Goal: Transaction & Acquisition: Purchase product/service

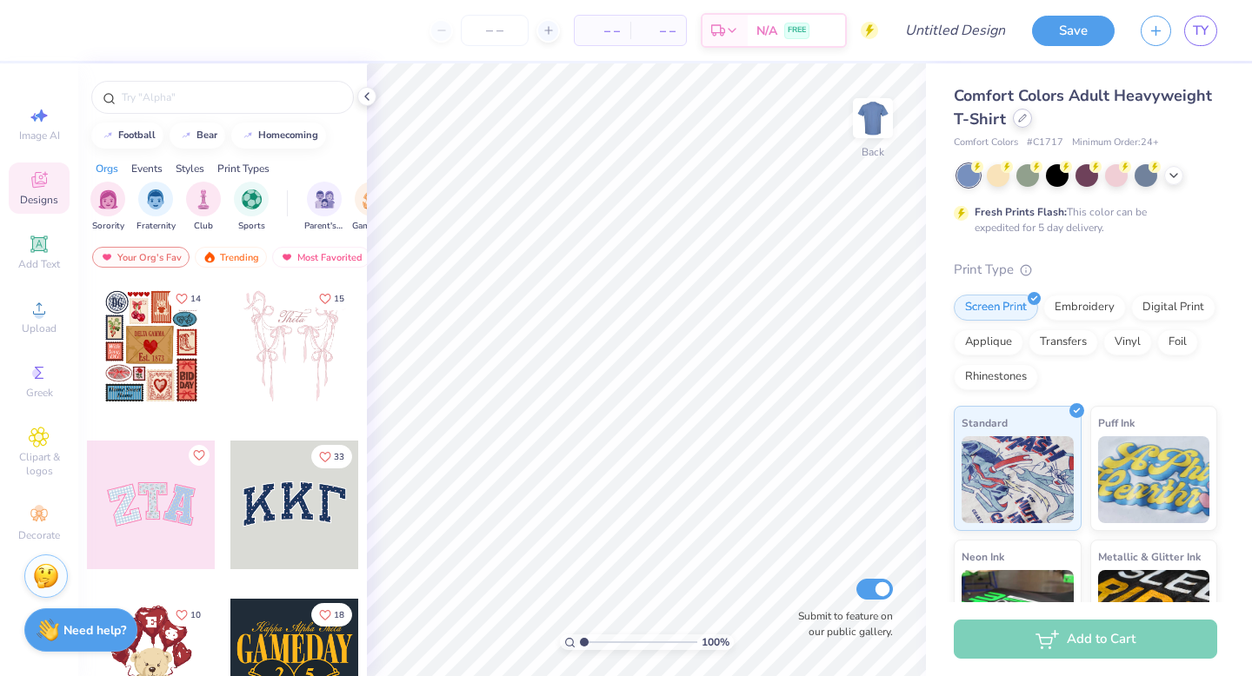
click at [1025, 122] on icon at bounding box center [1022, 118] width 9 height 9
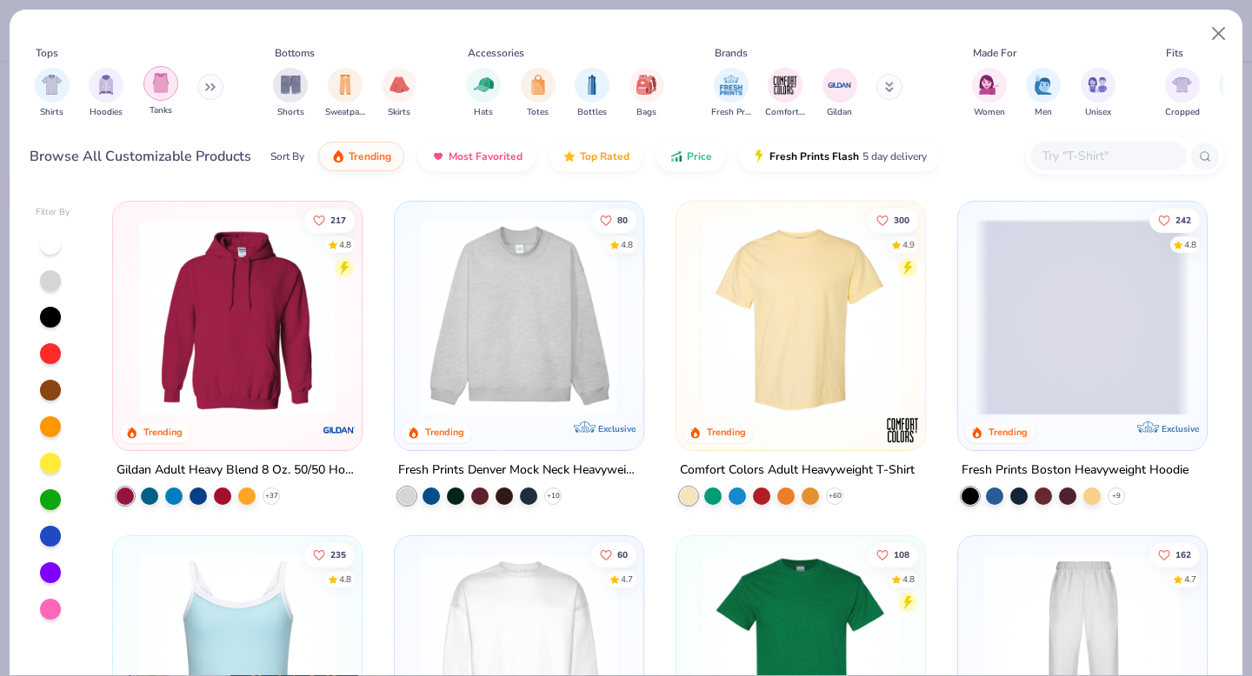
click at [156, 85] on img "filter for Tanks" at bounding box center [160, 83] width 19 height 20
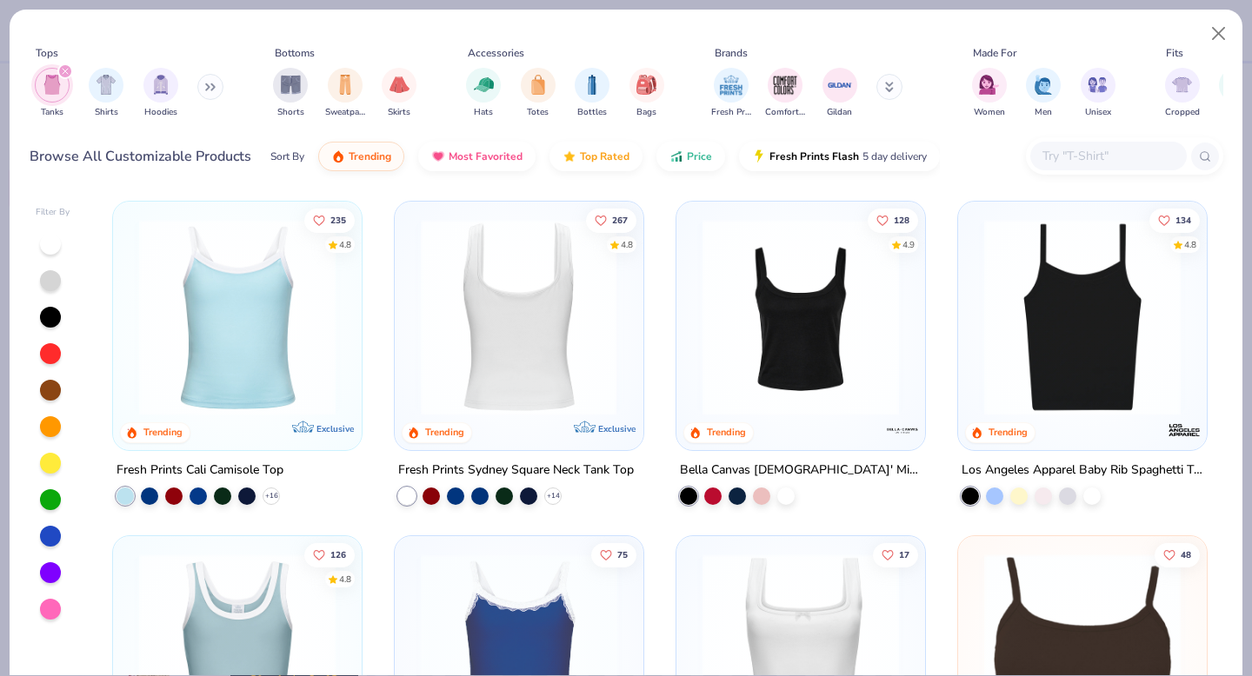
click at [541, 344] on img at bounding box center [519, 317] width 214 height 196
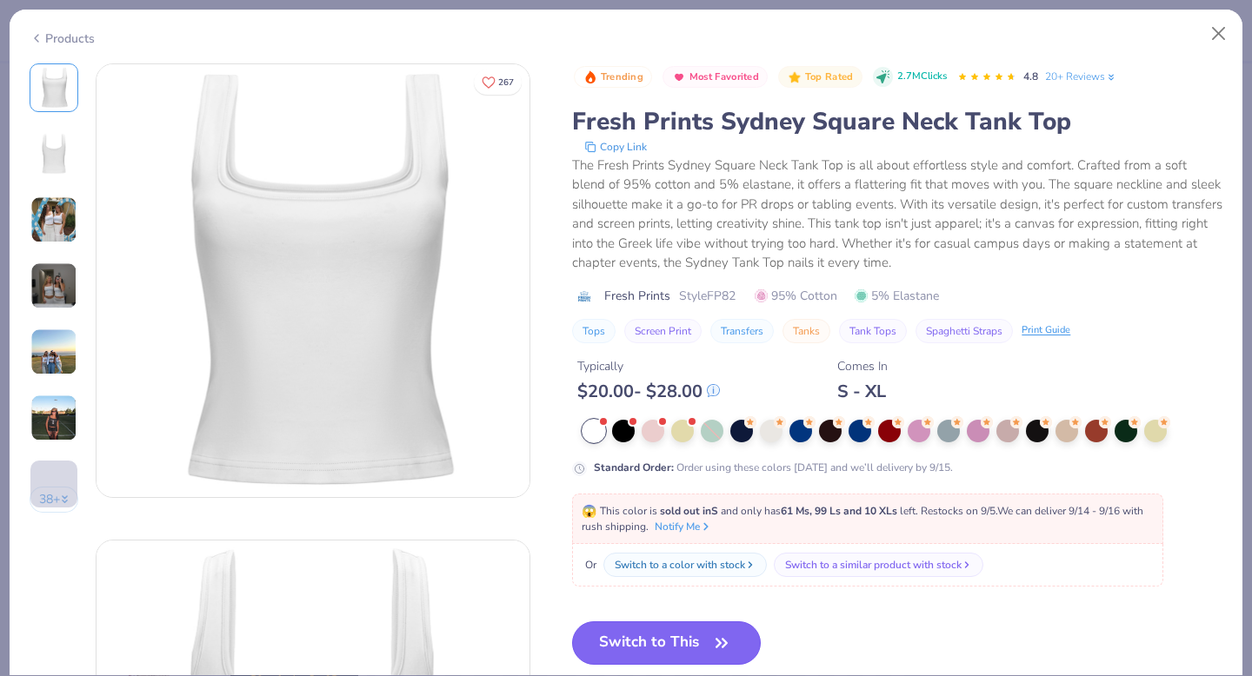
click at [658, 645] on button "Switch to This" at bounding box center [666, 643] width 189 height 43
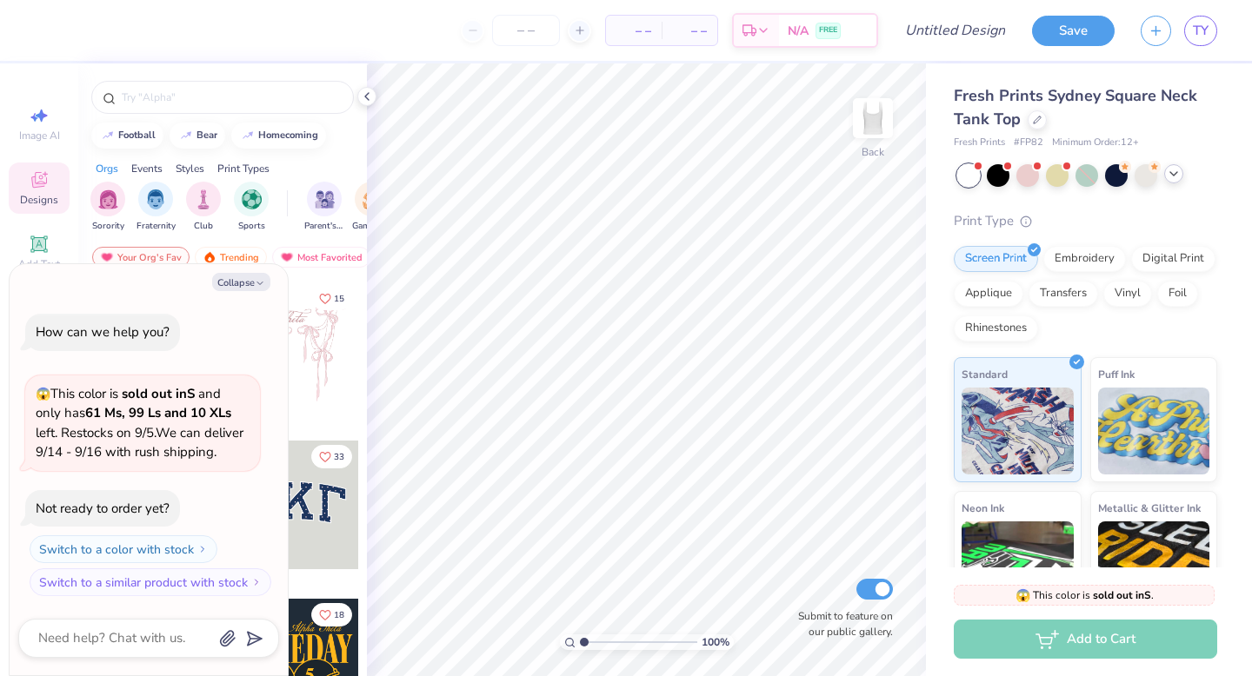
click at [1176, 171] on icon at bounding box center [1174, 174] width 14 height 14
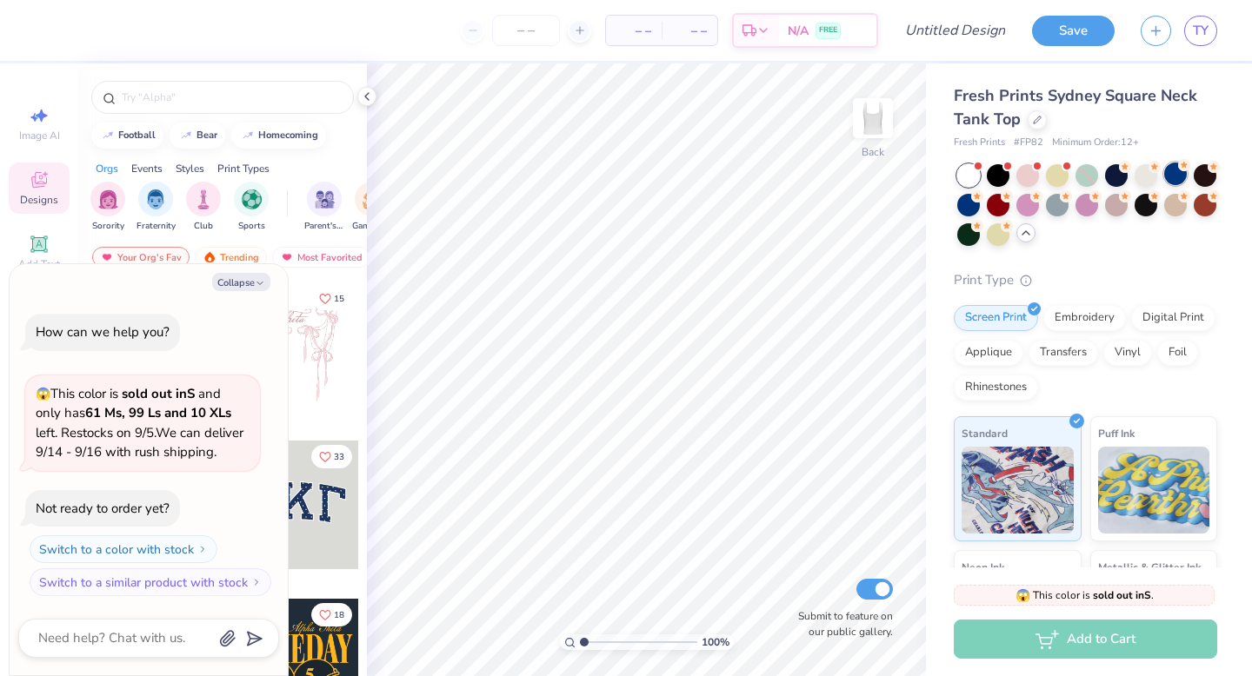
click at [1131, 169] on circle at bounding box center [1125, 167] width 12 height 12
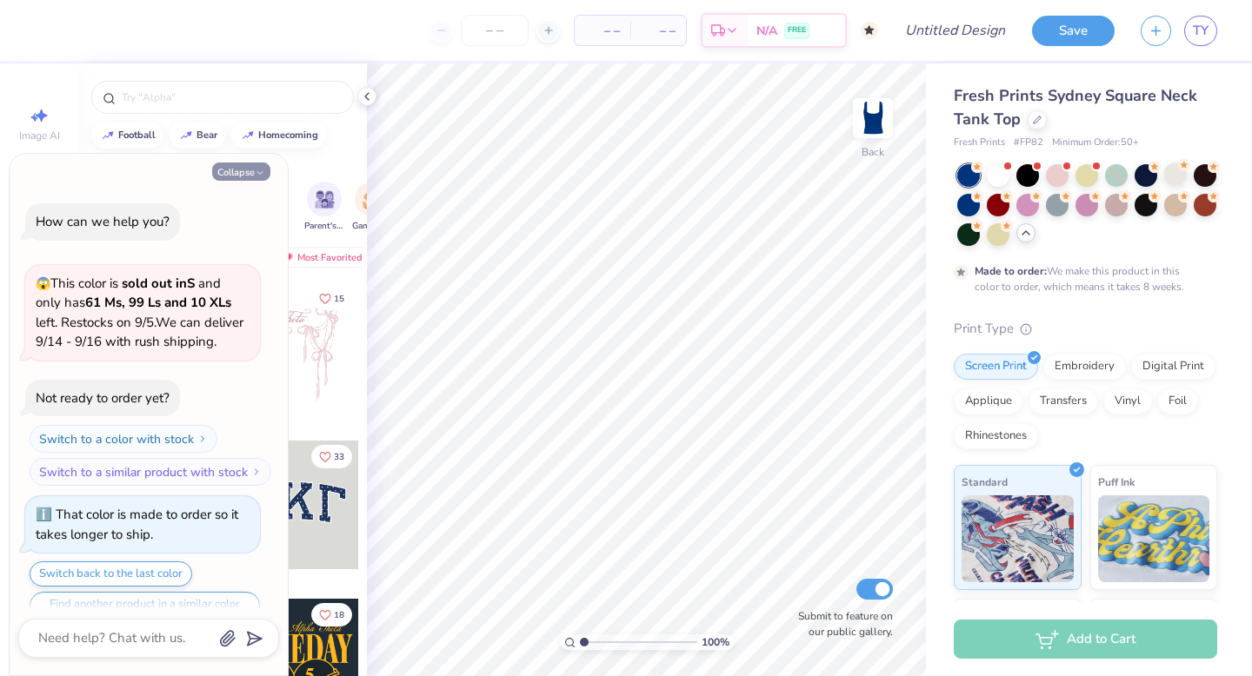
click at [248, 167] on button "Collapse" at bounding box center [241, 172] width 58 height 18
type textarea "x"
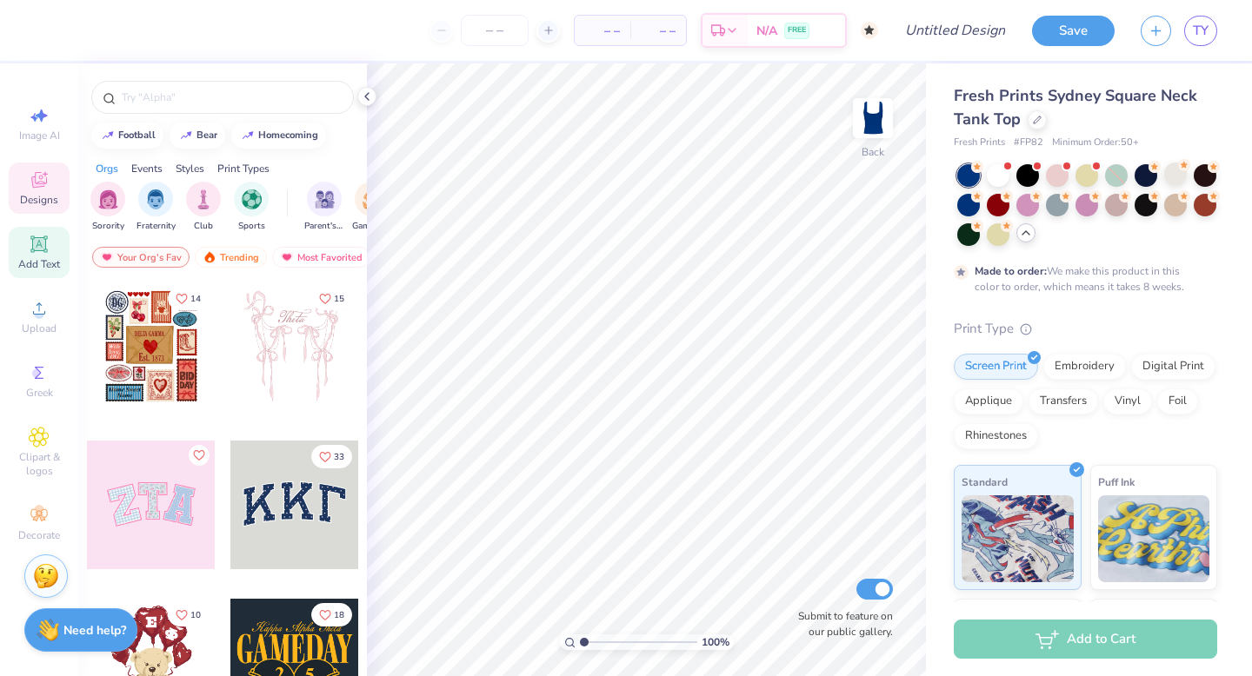
click at [37, 276] on div "Add Text" at bounding box center [39, 252] width 61 height 51
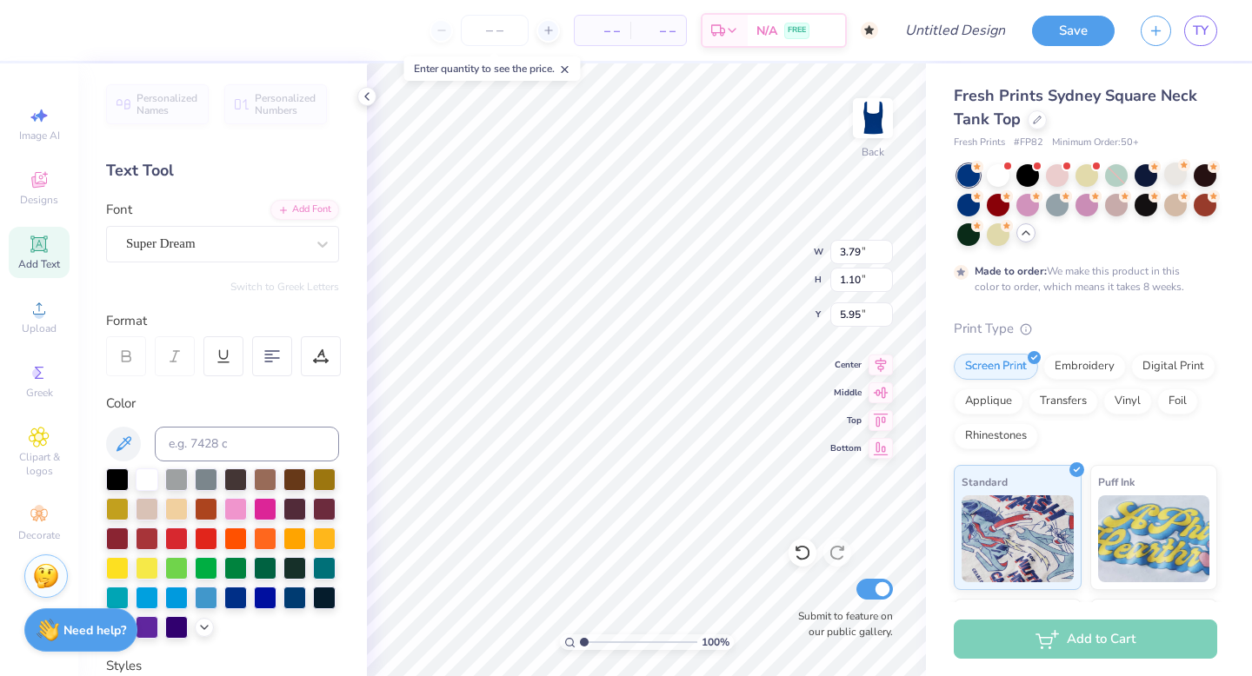
type textarea "u"
type textarea "UNC SEASON"
click at [882, 365] on icon at bounding box center [880, 363] width 11 height 15
type input "5.74"
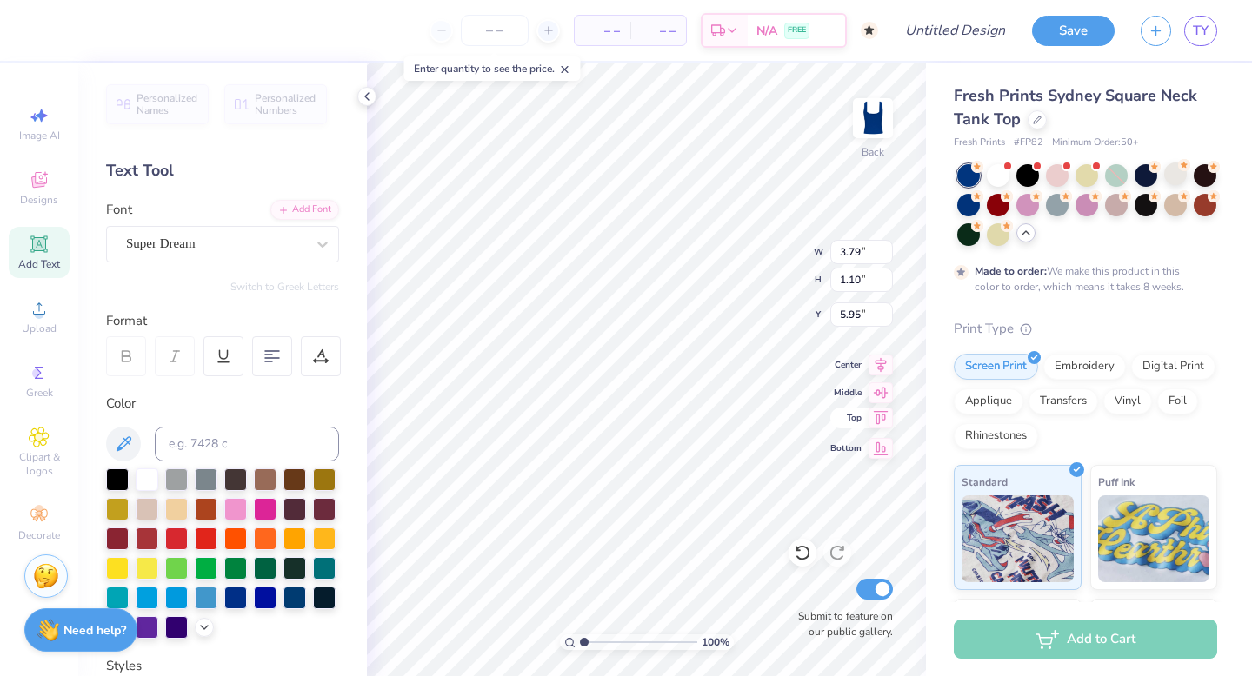
type input "3.00"
type input "5.00"
click at [885, 352] on icon at bounding box center [881, 362] width 24 height 21
click at [885, 369] on icon at bounding box center [881, 362] width 24 height 21
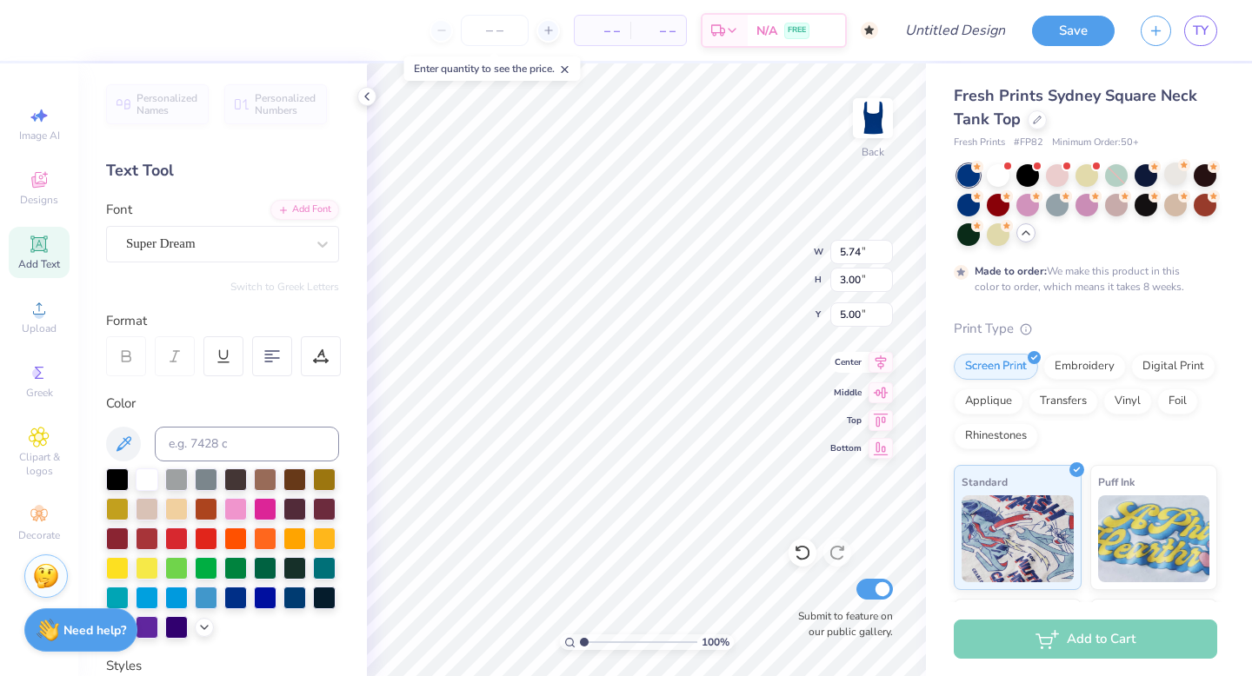
type textarea "UNC SEASON"
click at [878, 364] on icon at bounding box center [880, 363] width 11 height 15
type input "7.03"
type input "0.88"
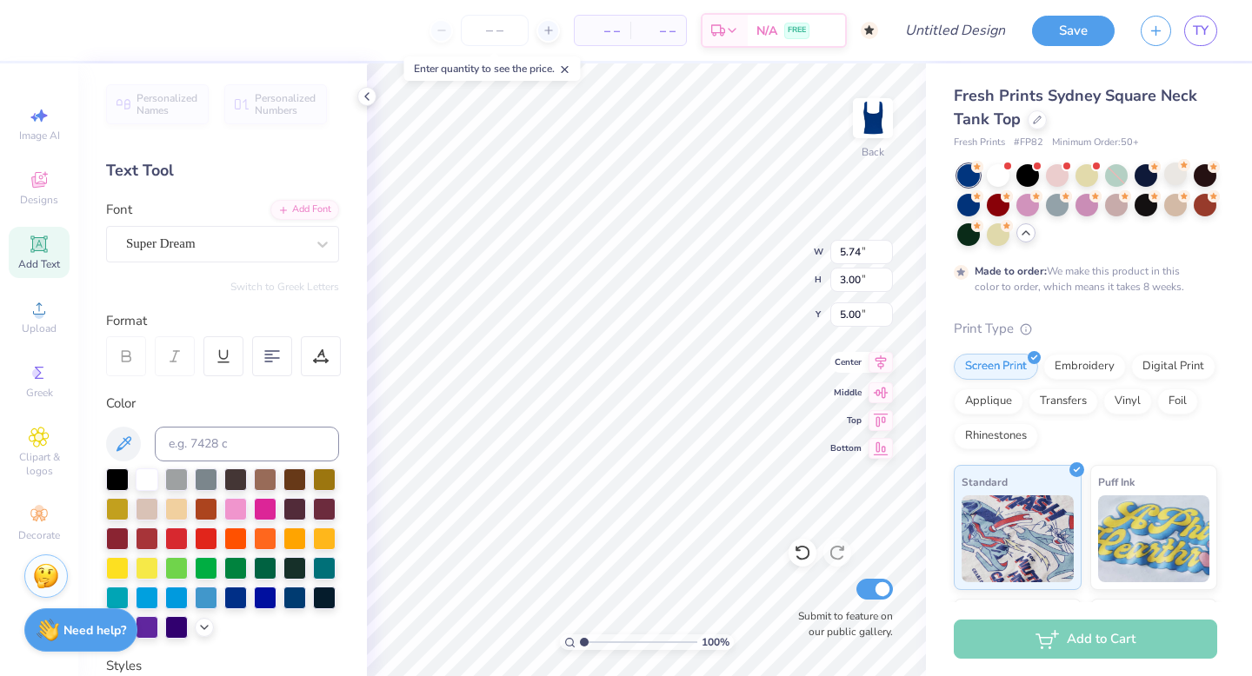
type input "6.06"
click at [243, 228] on div "Super Dream" at bounding box center [222, 244] width 233 height 37
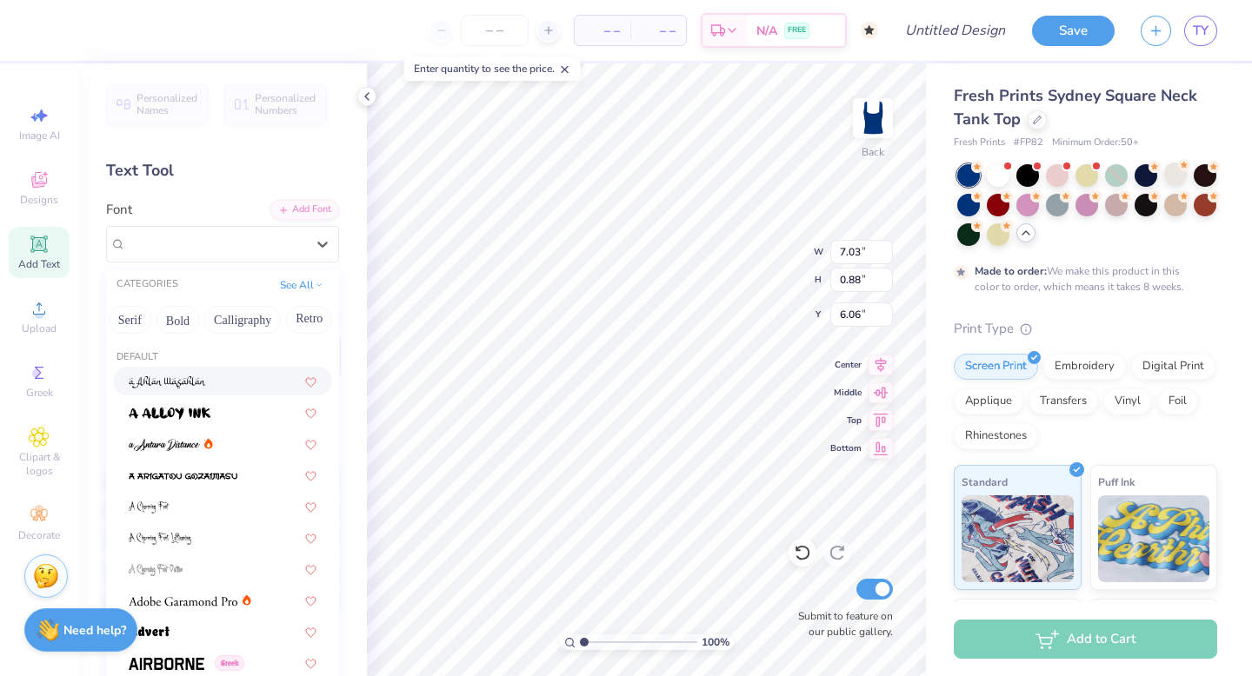
scroll to position [0, 202]
click at [163, 325] on button "Bold" at bounding box center [164, 320] width 43 height 28
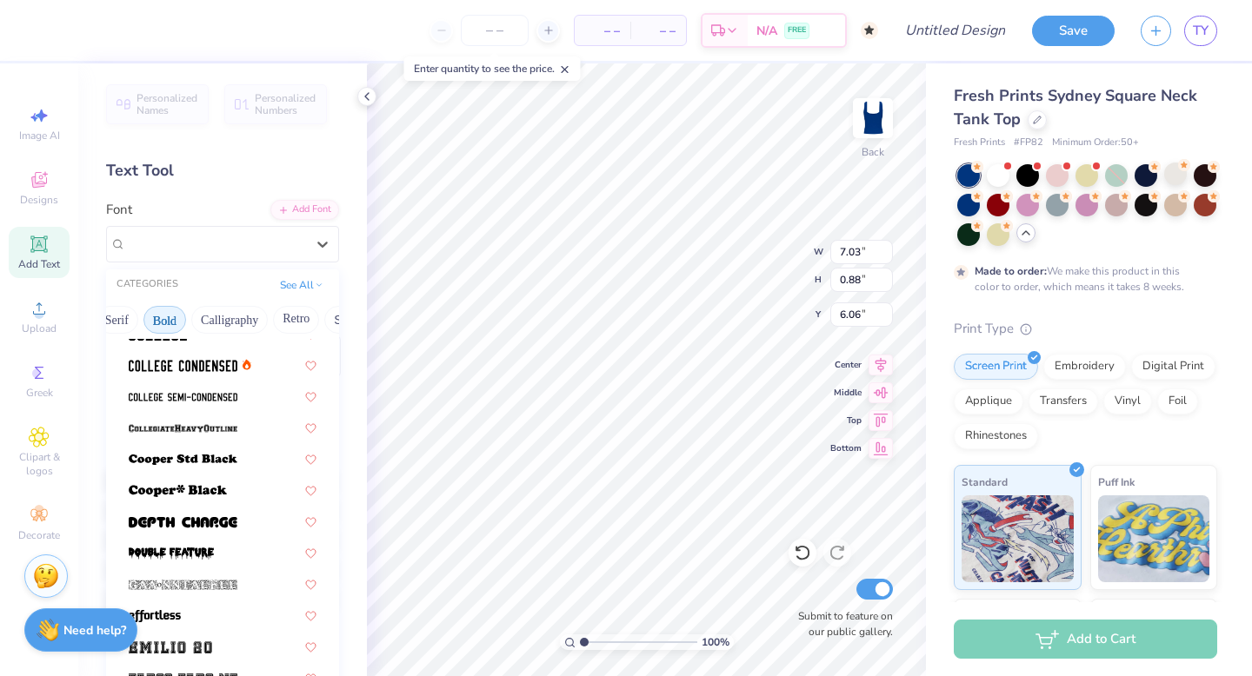
scroll to position [112, 0]
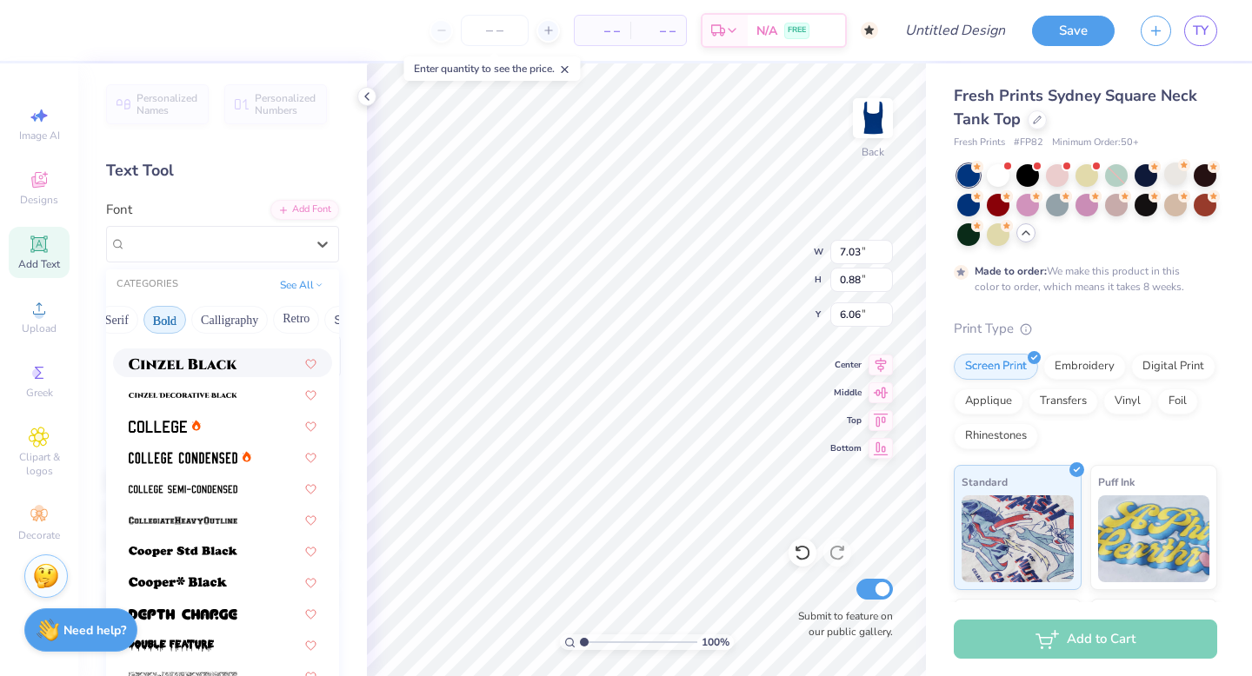
click at [207, 358] on img at bounding box center [183, 364] width 109 height 12
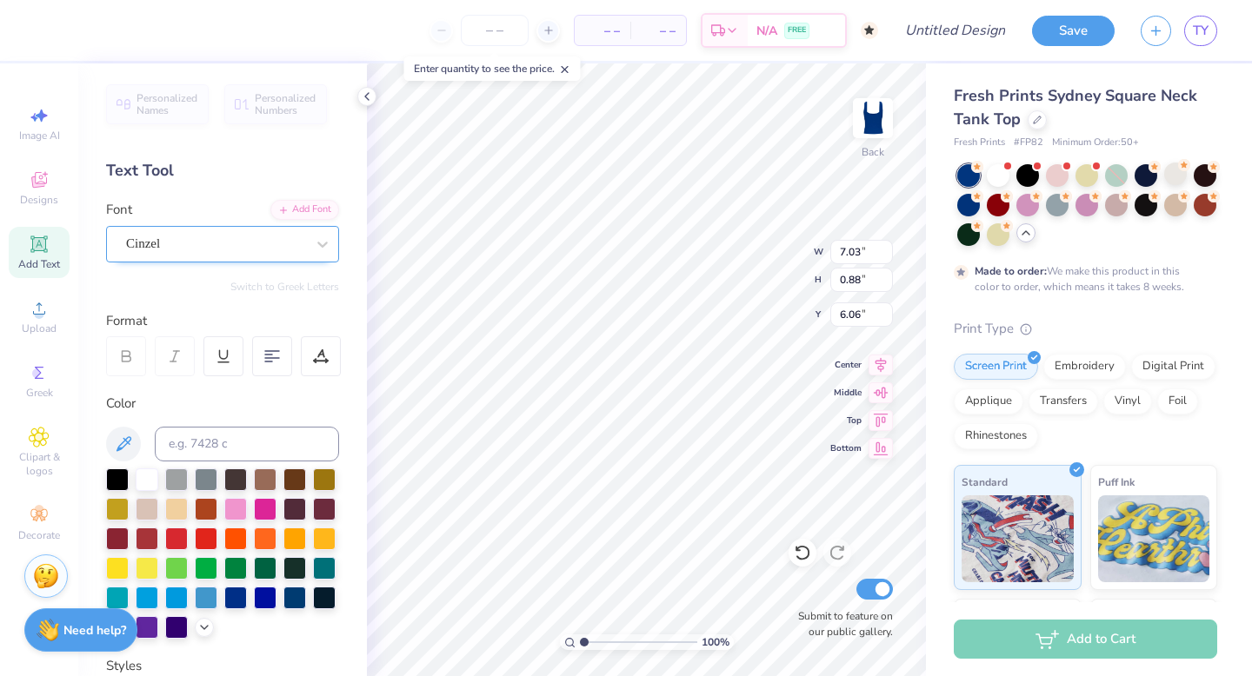
click at [215, 247] on div "Cinzel" at bounding box center [215, 243] width 183 height 27
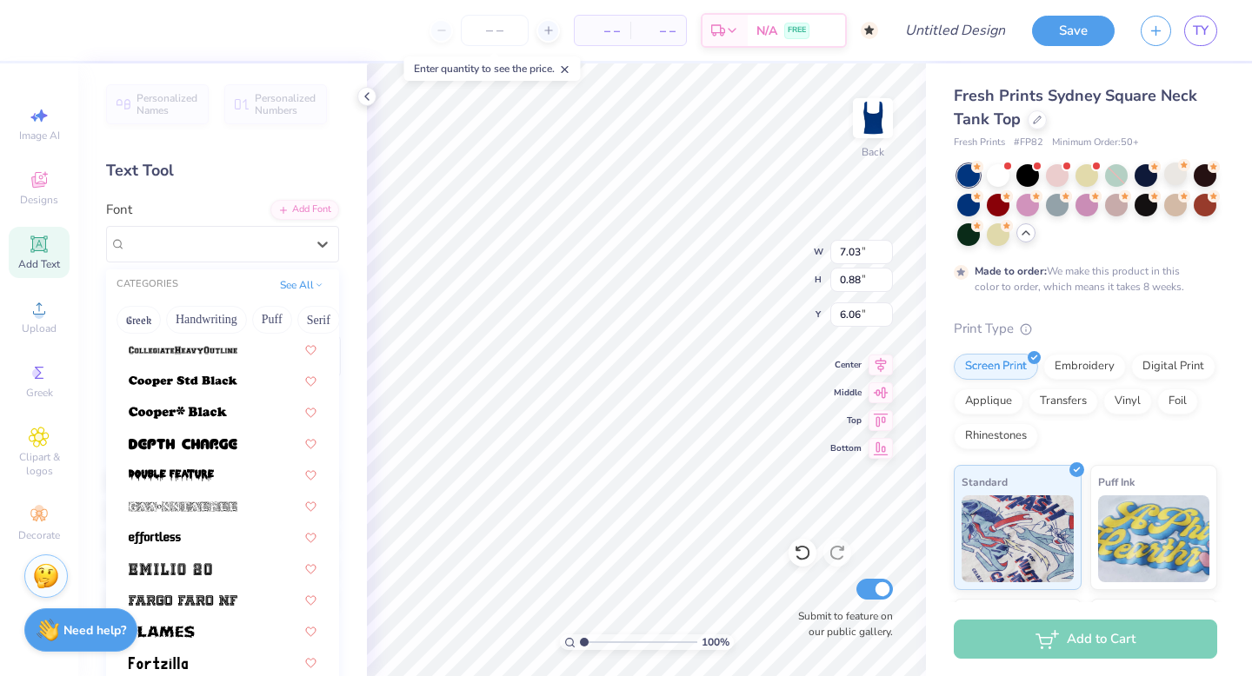
scroll to position [290, 0]
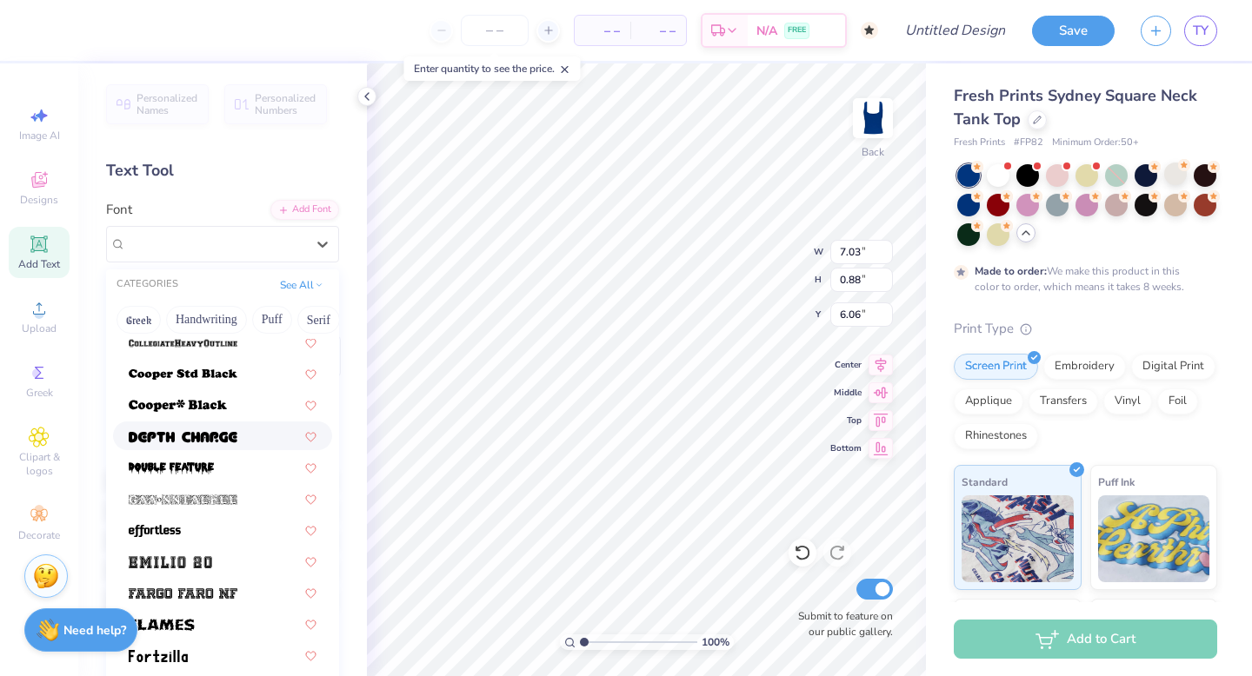
click at [240, 435] on div at bounding box center [223, 436] width 188 height 18
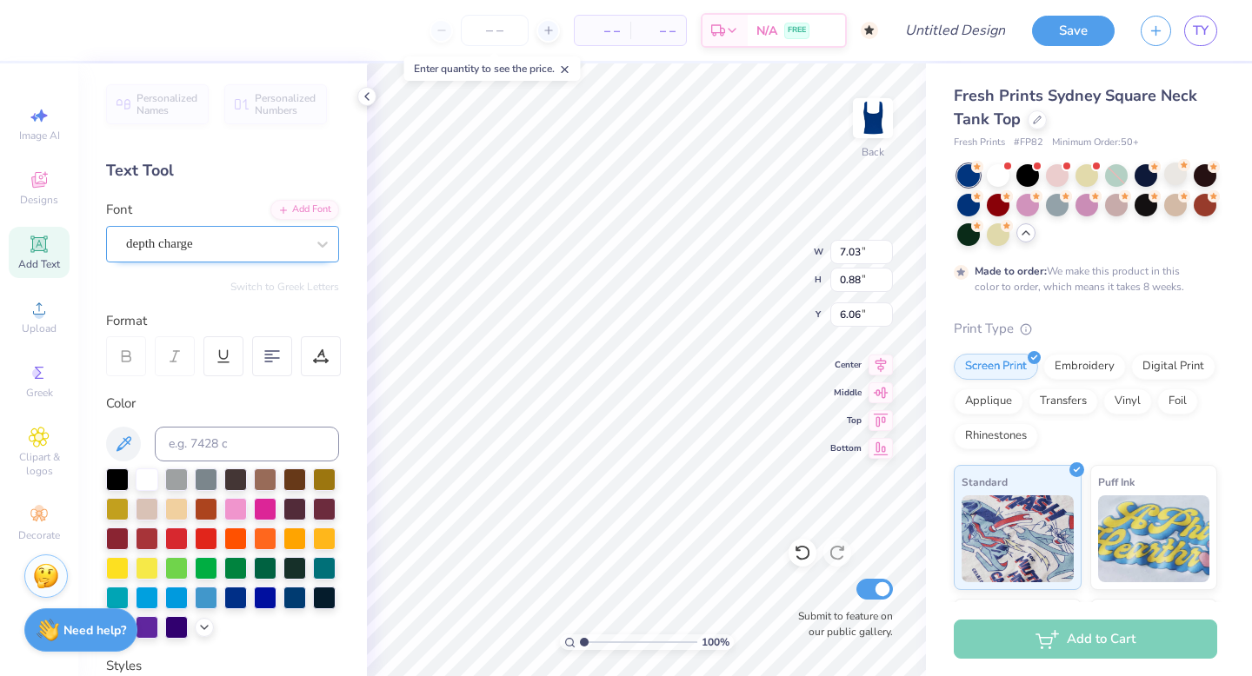
click at [230, 250] on div "depth charge" at bounding box center [215, 243] width 183 height 27
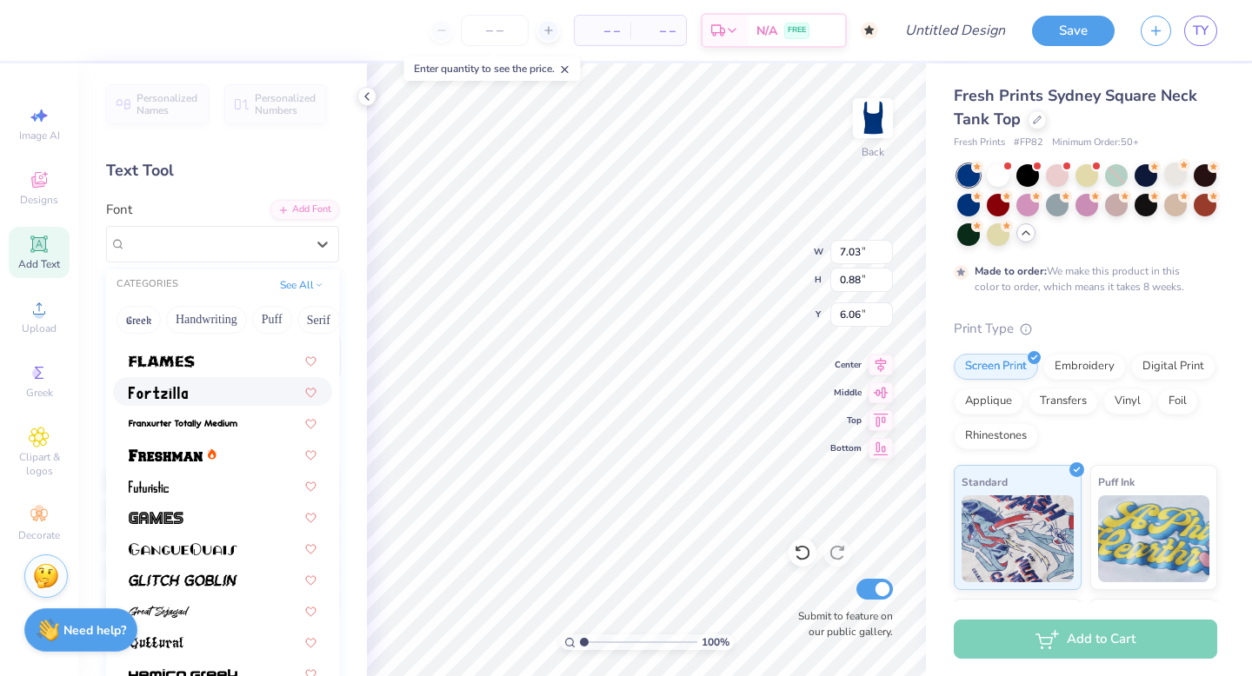
scroll to position [554, 0]
click at [202, 457] on img at bounding box center [166, 455] width 74 height 12
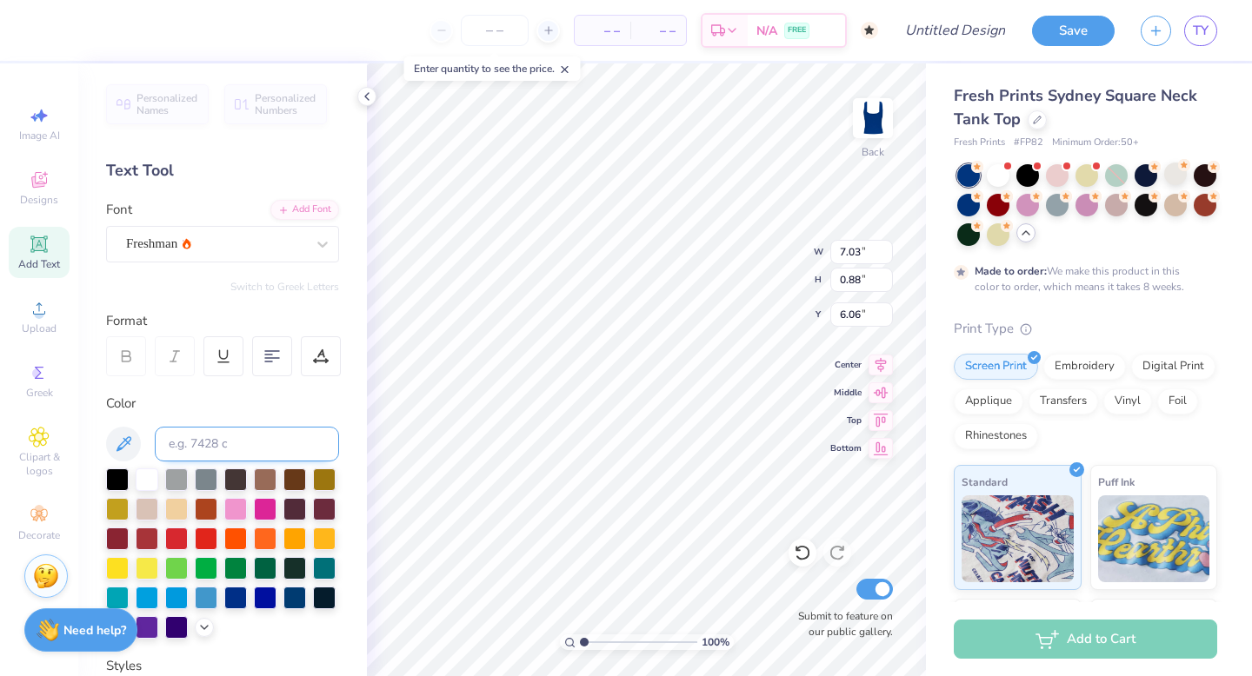
scroll to position [1, 1]
type textarea "UNC SEASON"
click at [869, 441] on div "100 % Back W 7.03 7.03 " H 0.88 0.88 " Y 6.06 6.06 " Center Middle Top Bottom S…" at bounding box center [646, 369] width 559 height 613
type textarea "UNC"
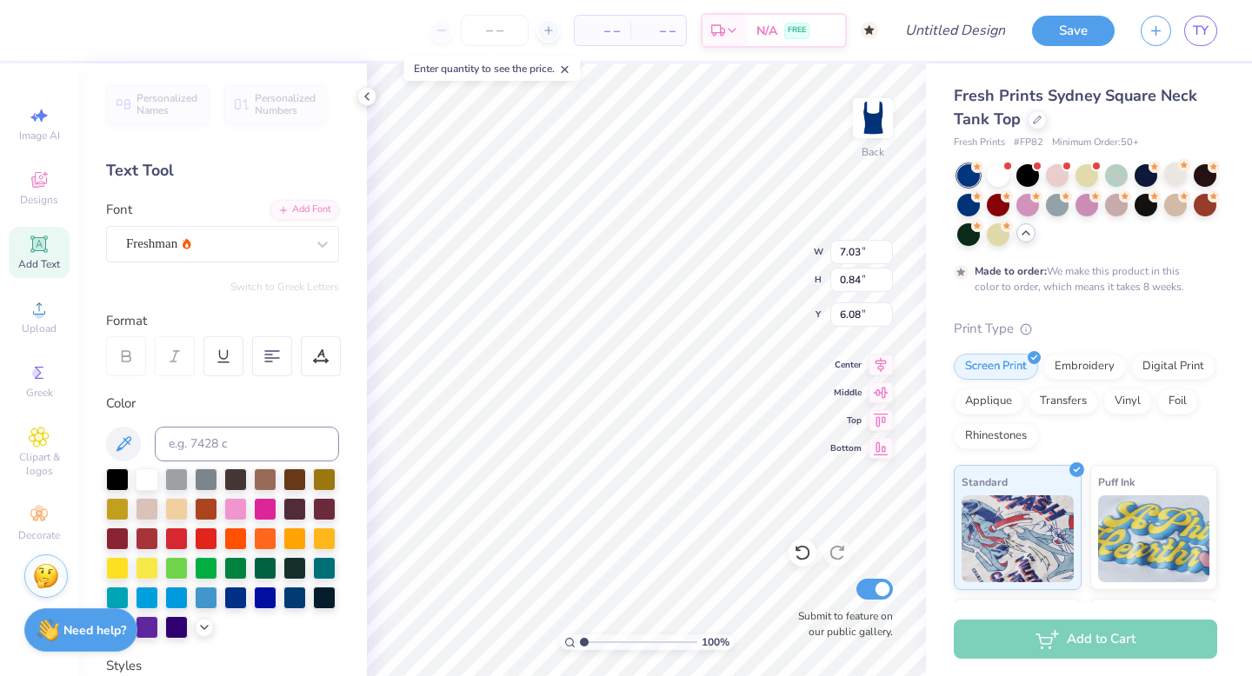
scroll to position [0, 0]
click at [40, 250] on icon at bounding box center [38, 244] width 17 height 17
type input "7.52"
type textarea "SEASON"
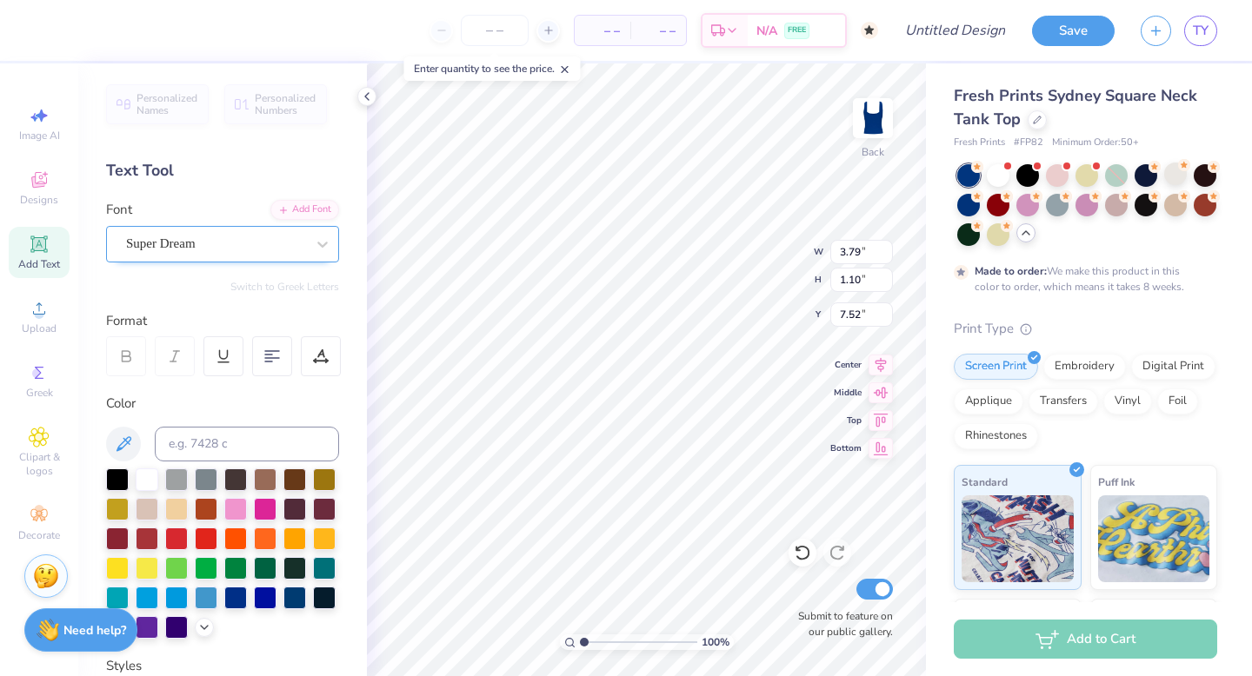
click at [232, 237] on div "Super Dream" at bounding box center [215, 243] width 183 height 27
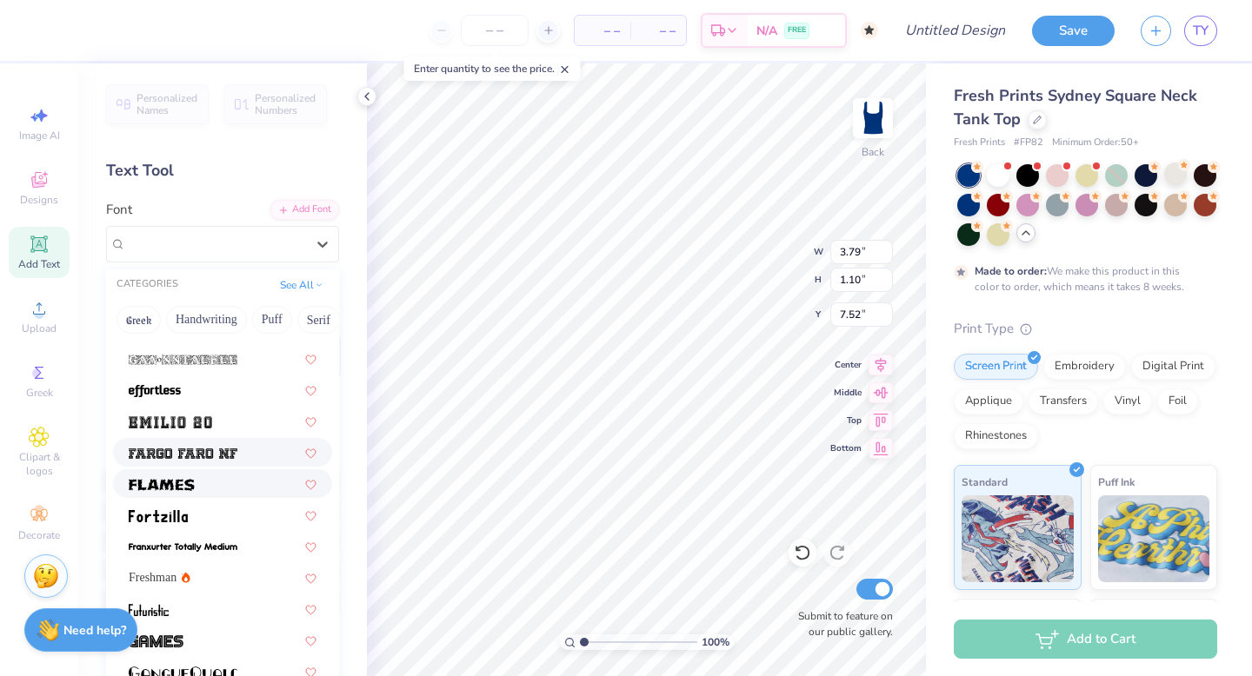
scroll to position [432, 0]
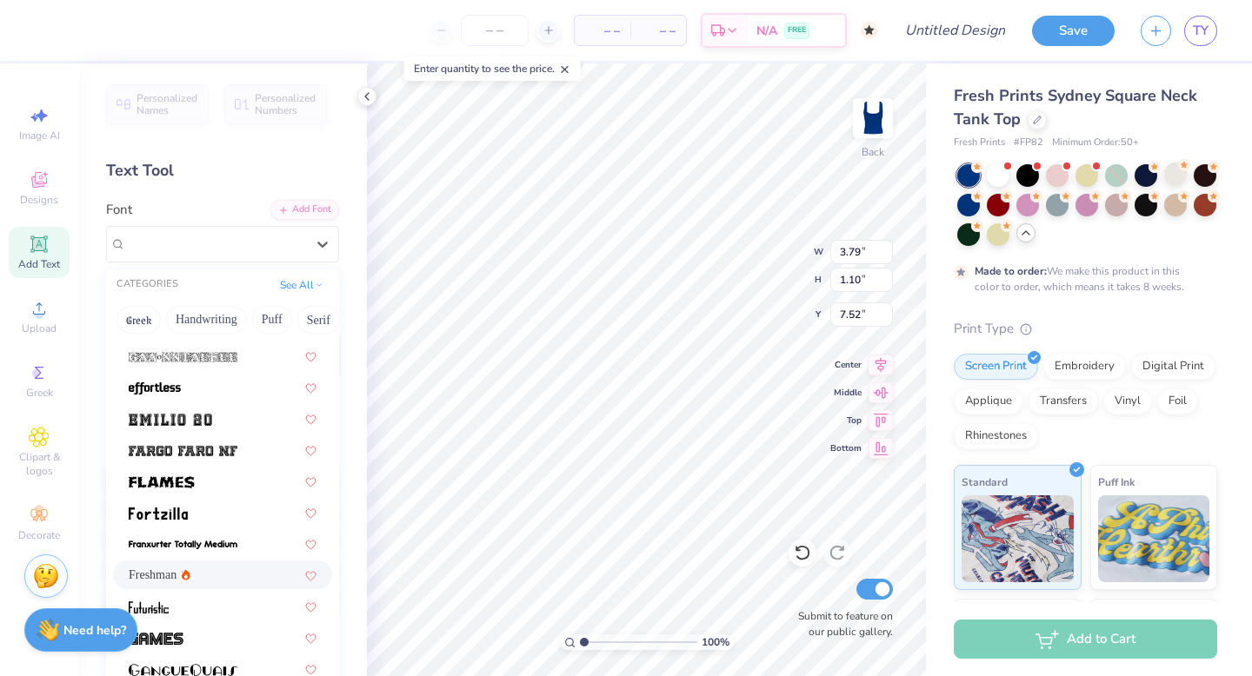
click at [215, 574] on div "Freshman" at bounding box center [223, 575] width 188 height 18
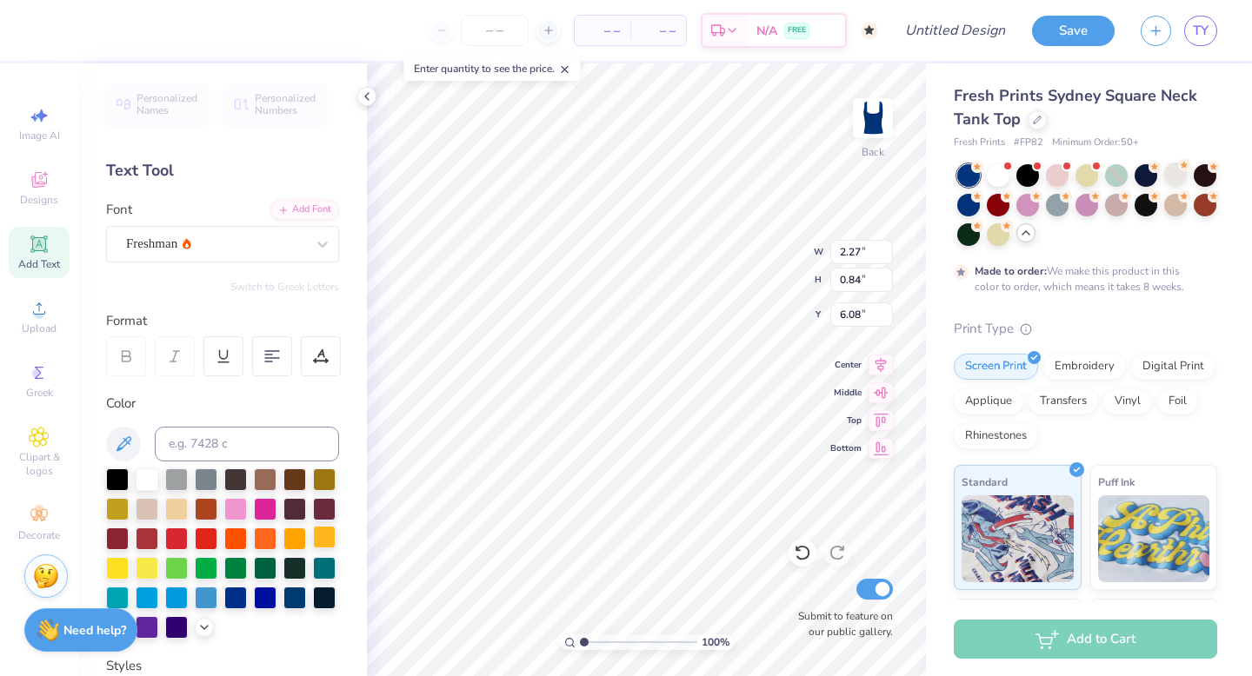
type input "2.40"
type input "3.76"
type input "1.39"
type input "4.59"
type input "0.87"
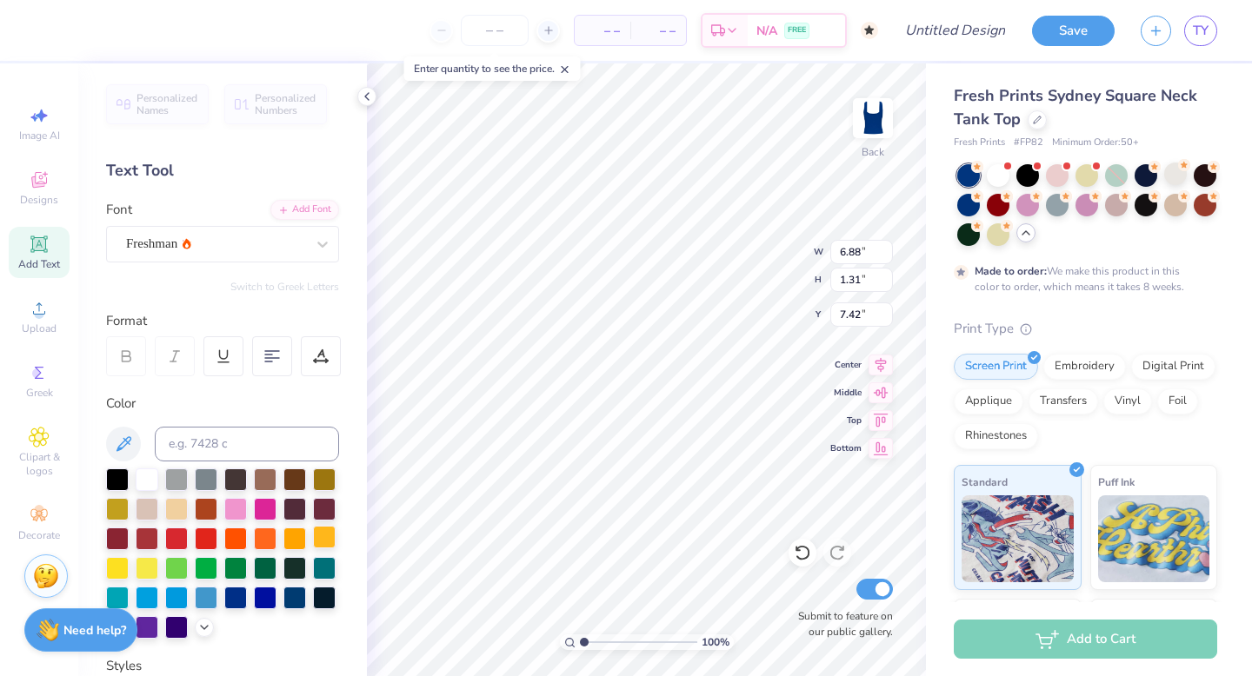
type input "7.86"
type input "4.59"
type input "0.87"
type input "4.34"
type input "3.76"
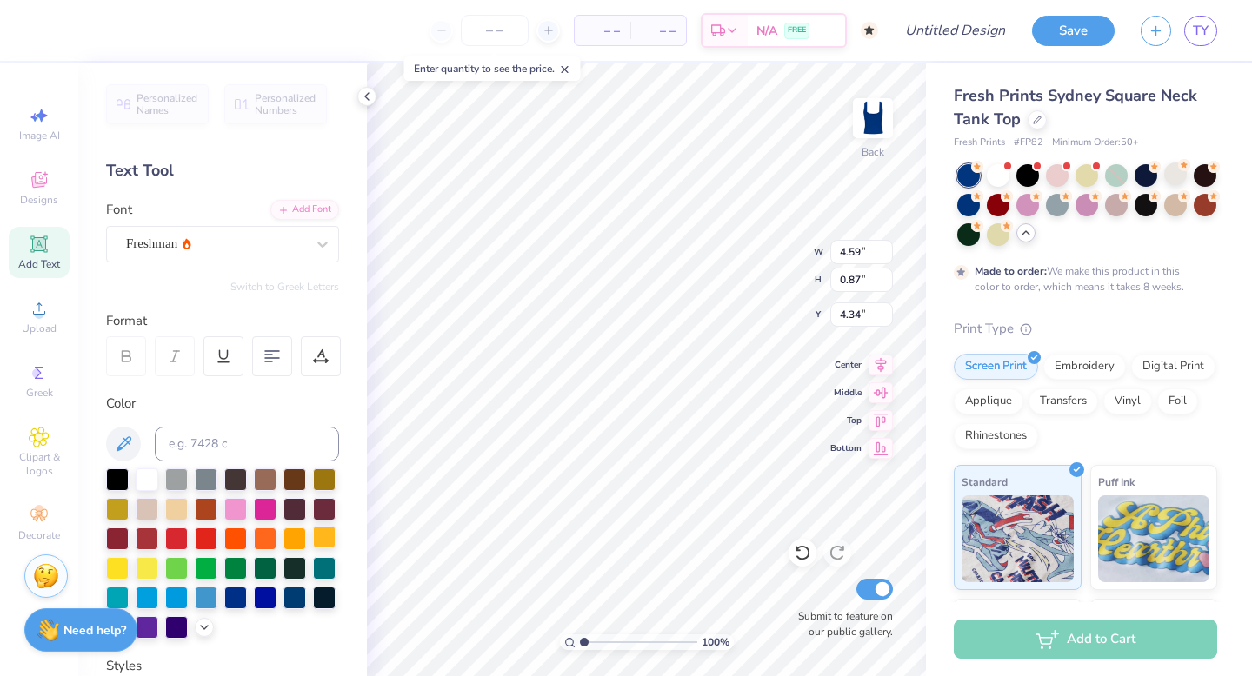
type input "1.39"
type input "2.31"
type input "3.44"
type input "1.27"
type input "2.69"
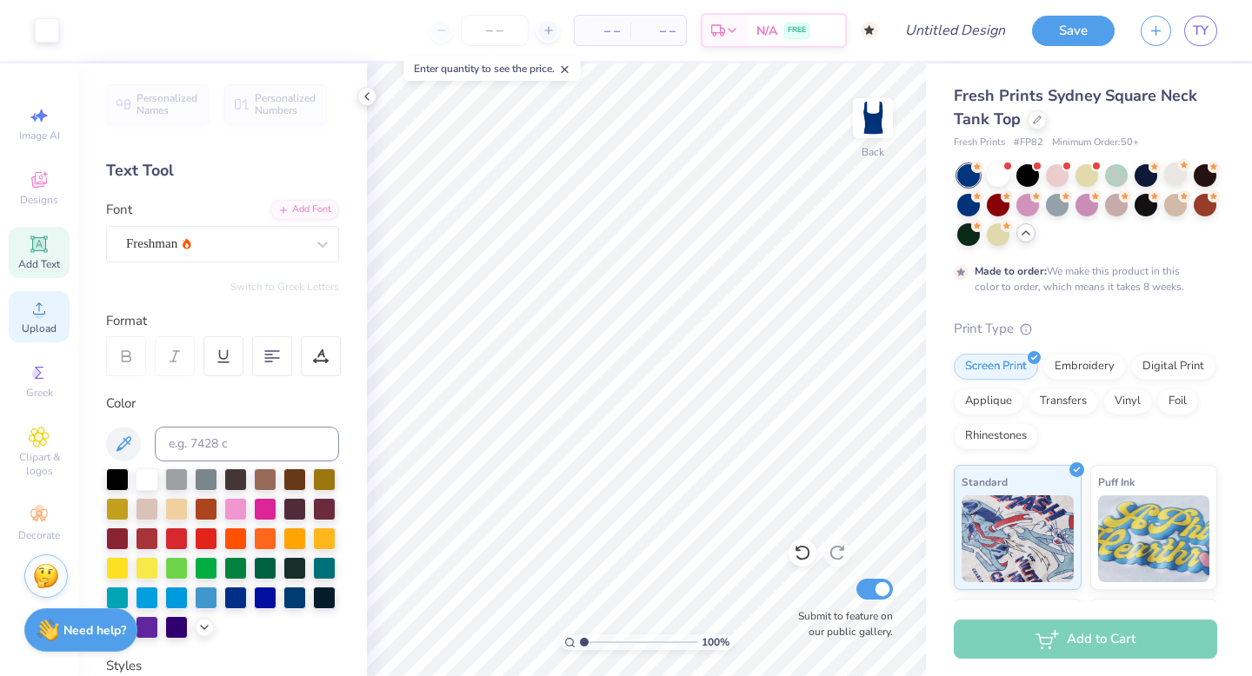
click at [42, 319] on div "Upload" at bounding box center [39, 316] width 61 height 51
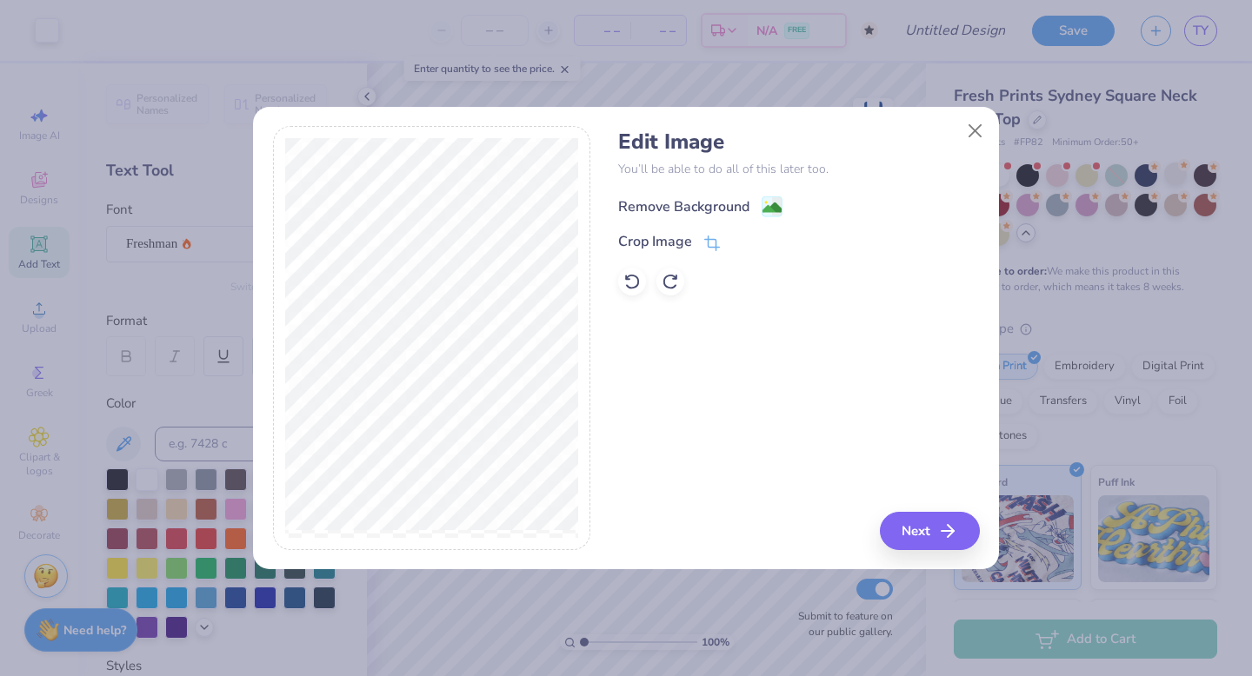
click at [684, 203] on div "Remove Background" at bounding box center [683, 206] width 131 height 21
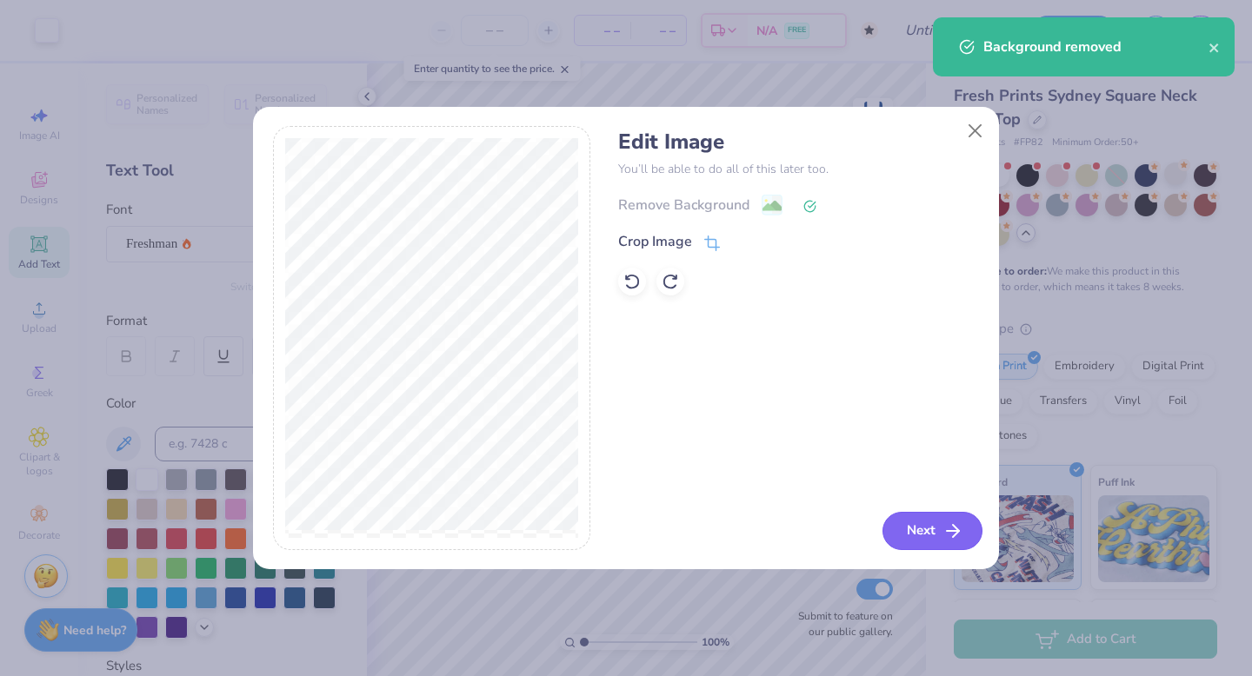
click at [928, 524] on button "Next" at bounding box center [932, 531] width 100 height 38
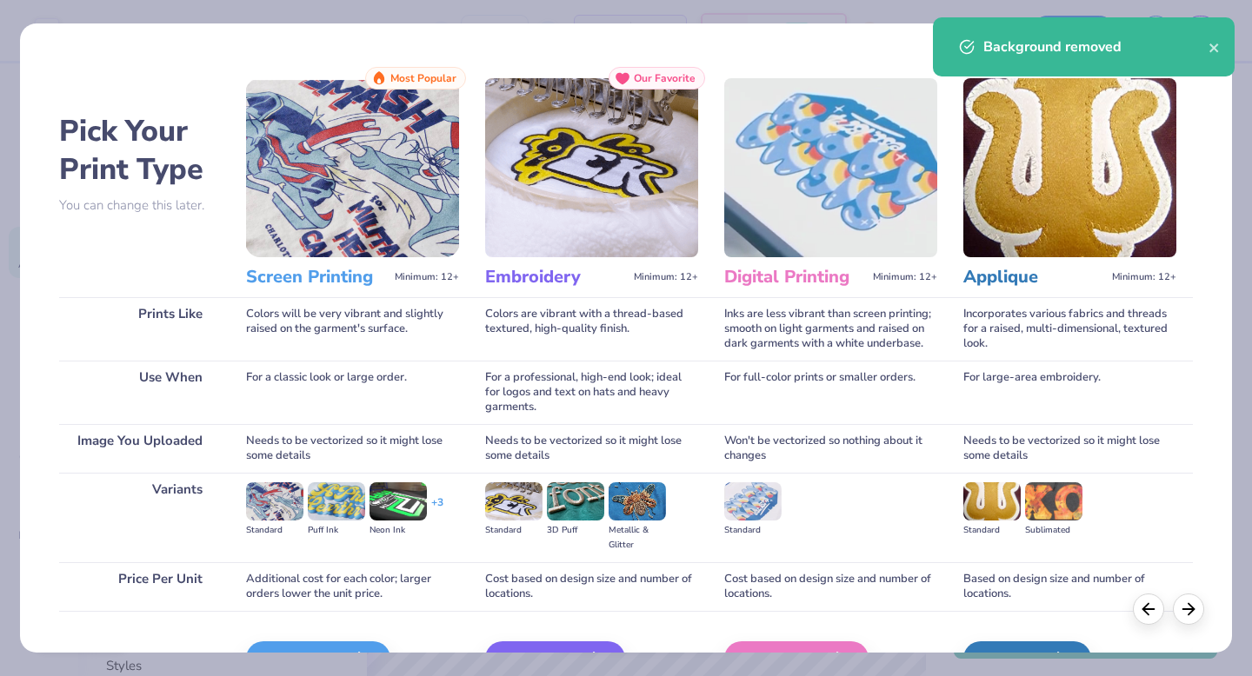
scroll to position [103, 0]
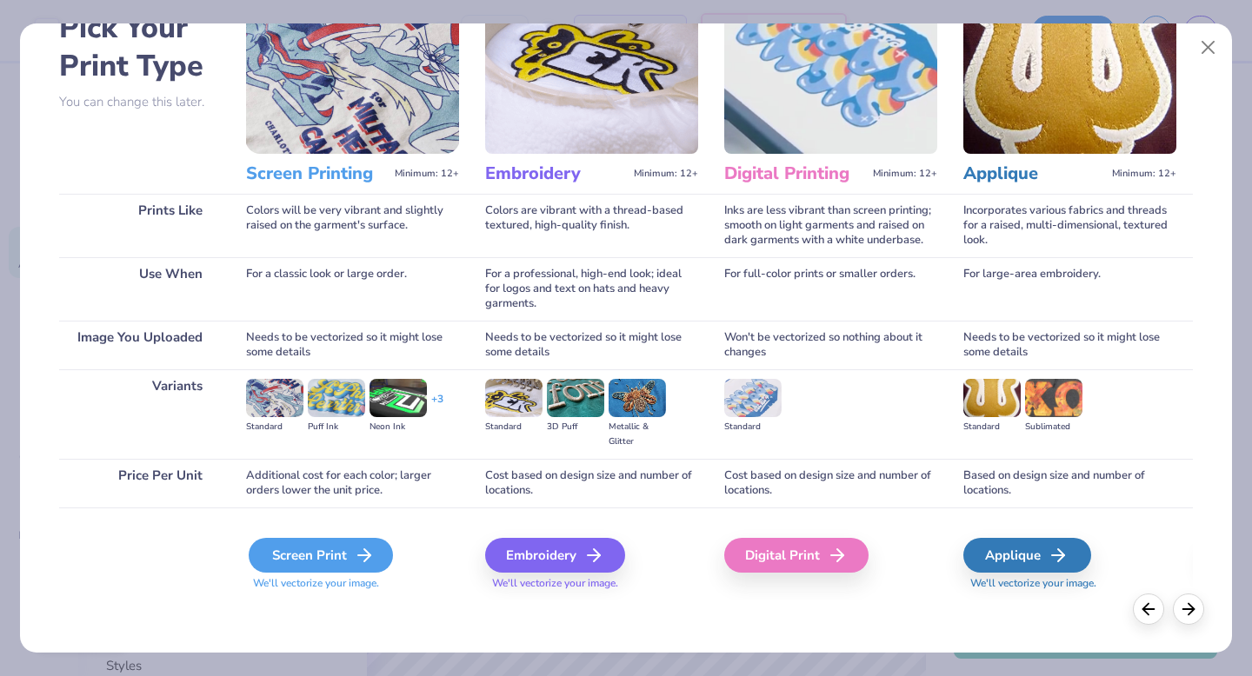
click at [294, 572] on div "Screen Print" at bounding box center [321, 555] width 144 height 35
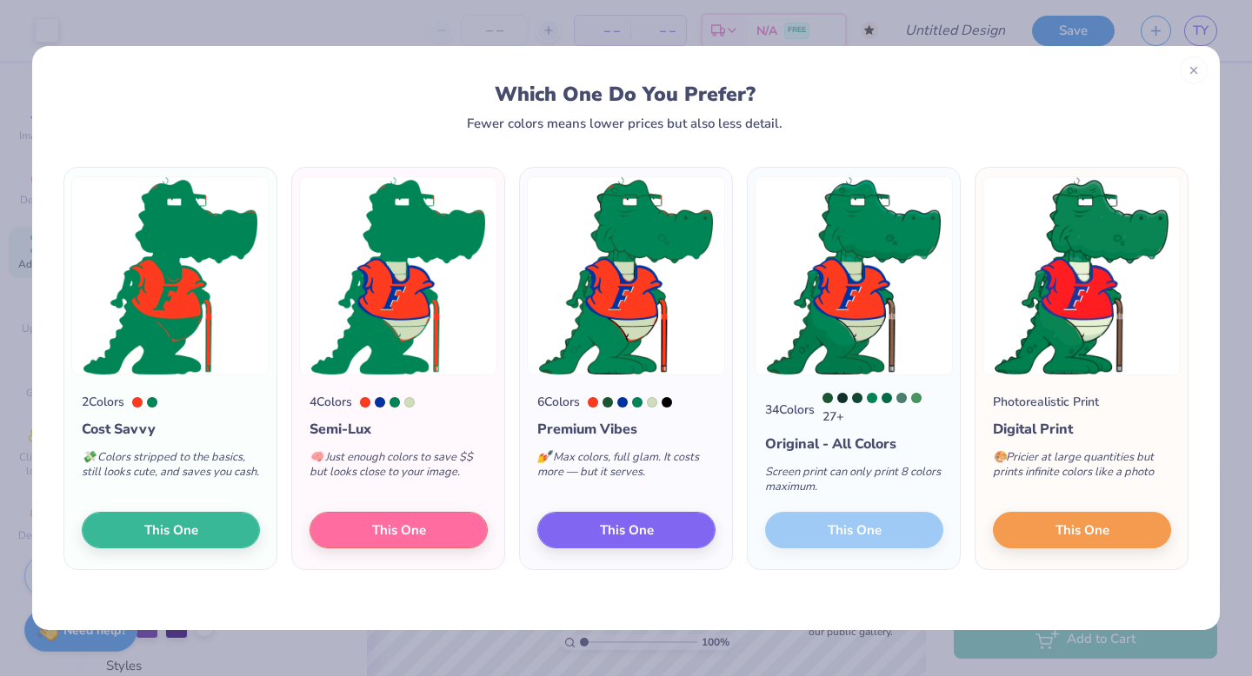
click at [894, 491] on div "Screen print can only print 8 colors maximum." at bounding box center [854, 483] width 178 height 57
click at [875, 528] on div "34 Colors 27 + Original - All Colors Screen print can only print 8 colors maxim…" at bounding box center [854, 473] width 212 height 194
click at [1055, 524] on span "This One" at bounding box center [1082, 528] width 54 height 20
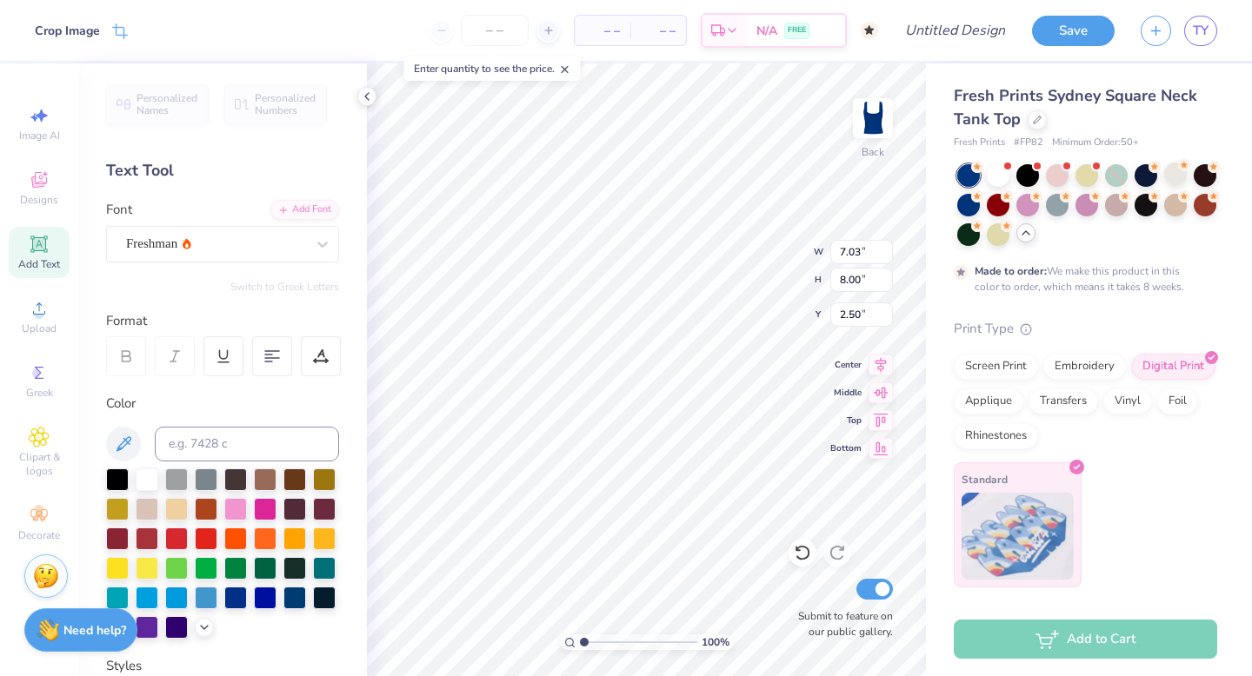
type input "3.53"
type input "4.02"
type input "6.48"
type input "3.44"
type input "1.27"
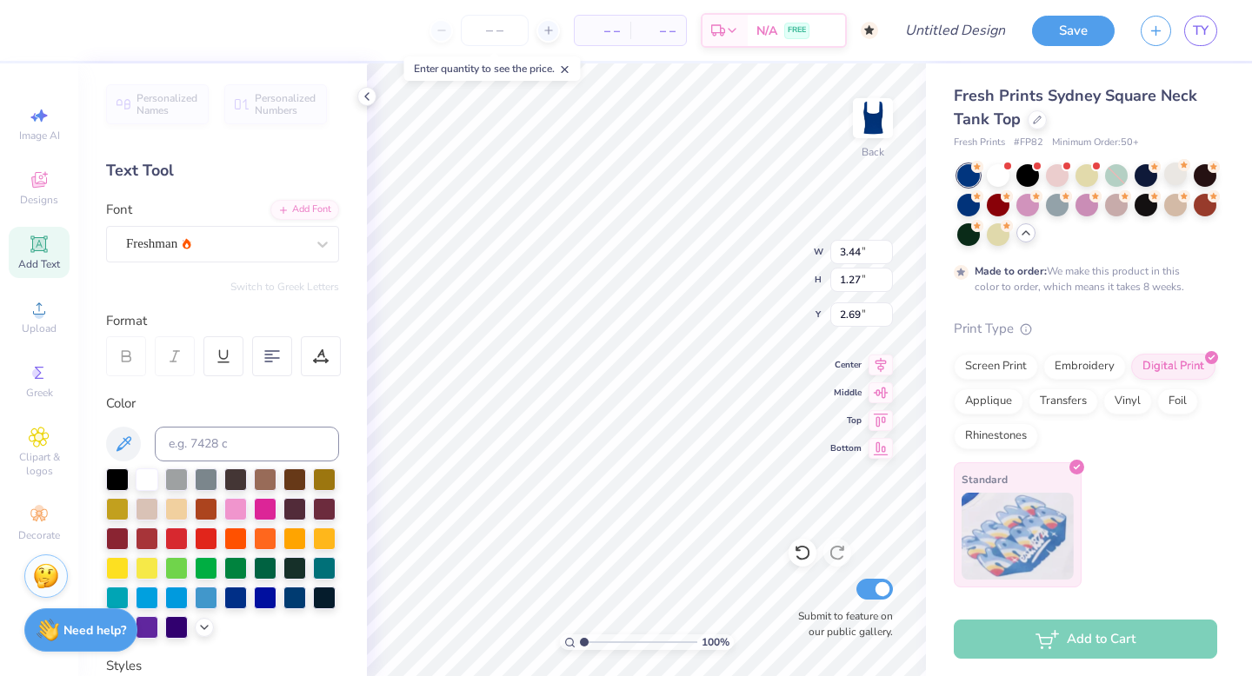
type input "2.66"
type input "2.59"
type input "0.96"
type input "2.98"
type input "4.59"
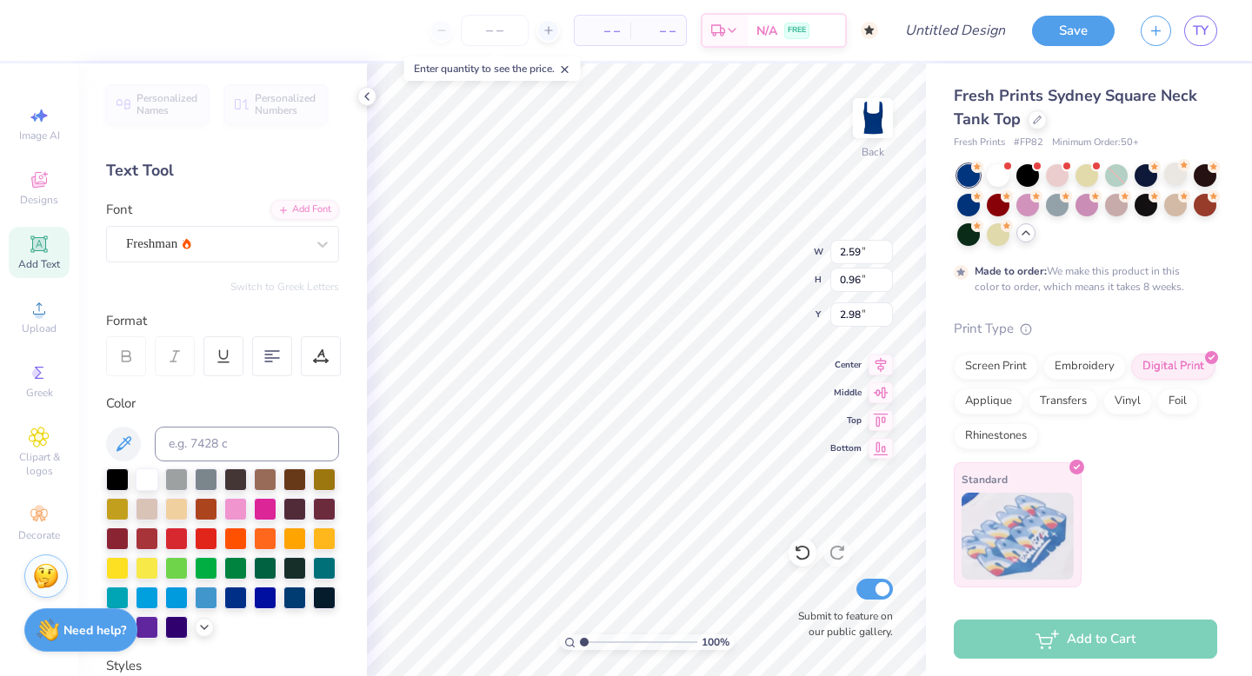
type input "0.87"
type input "4.31"
type input "3.60"
type input "0.68"
type input "4.41"
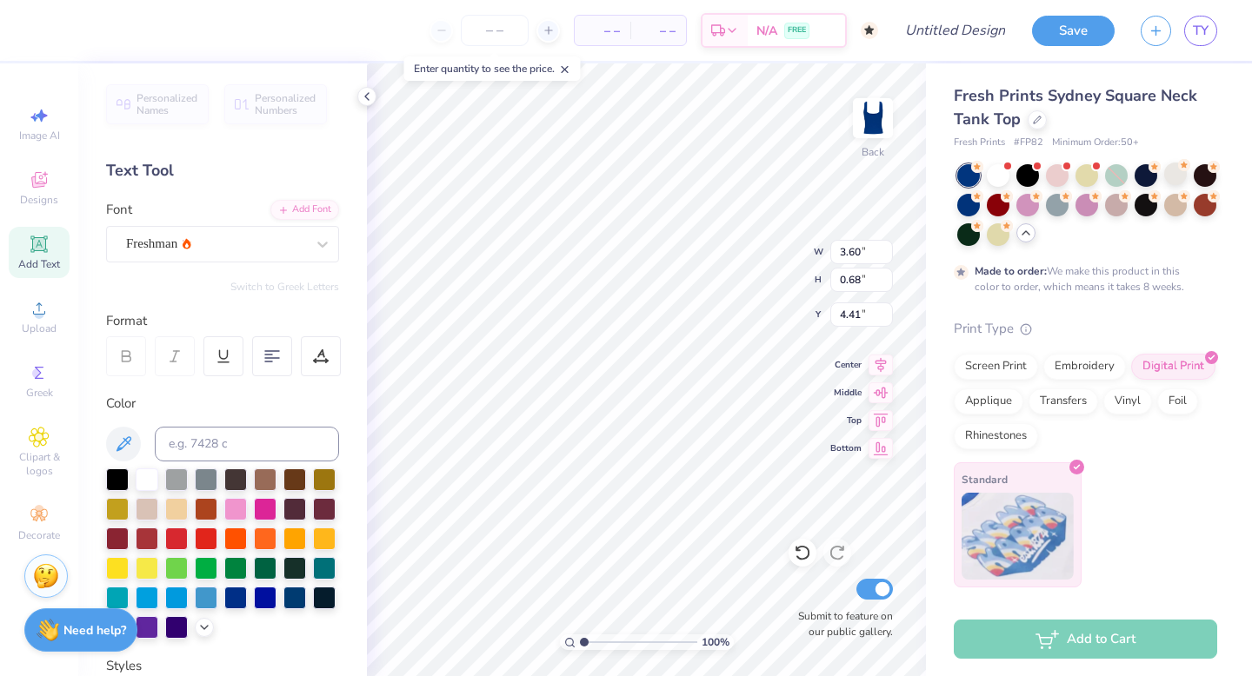
type input "3.53"
type input "4.02"
type input "1.93"
type input "3.00"
click at [41, 191] on div "Designs" at bounding box center [39, 188] width 61 height 51
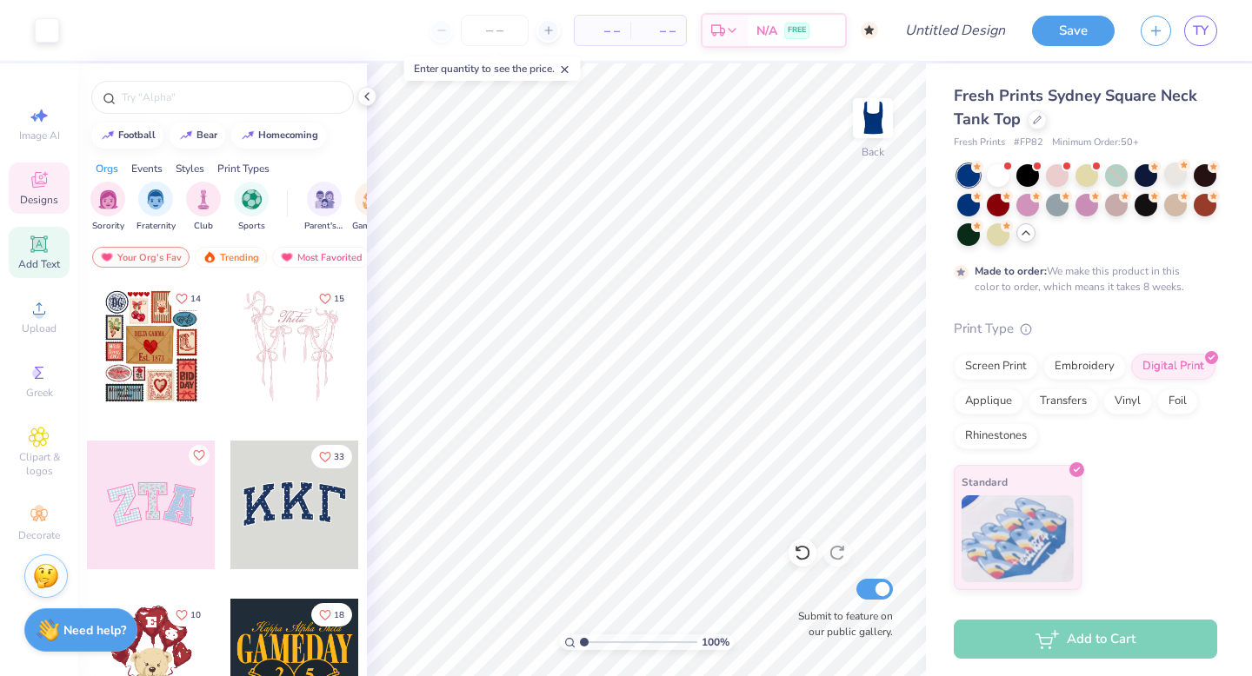
click at [47, 243] on icon at bounding box center [39, 244] width 21 height 21
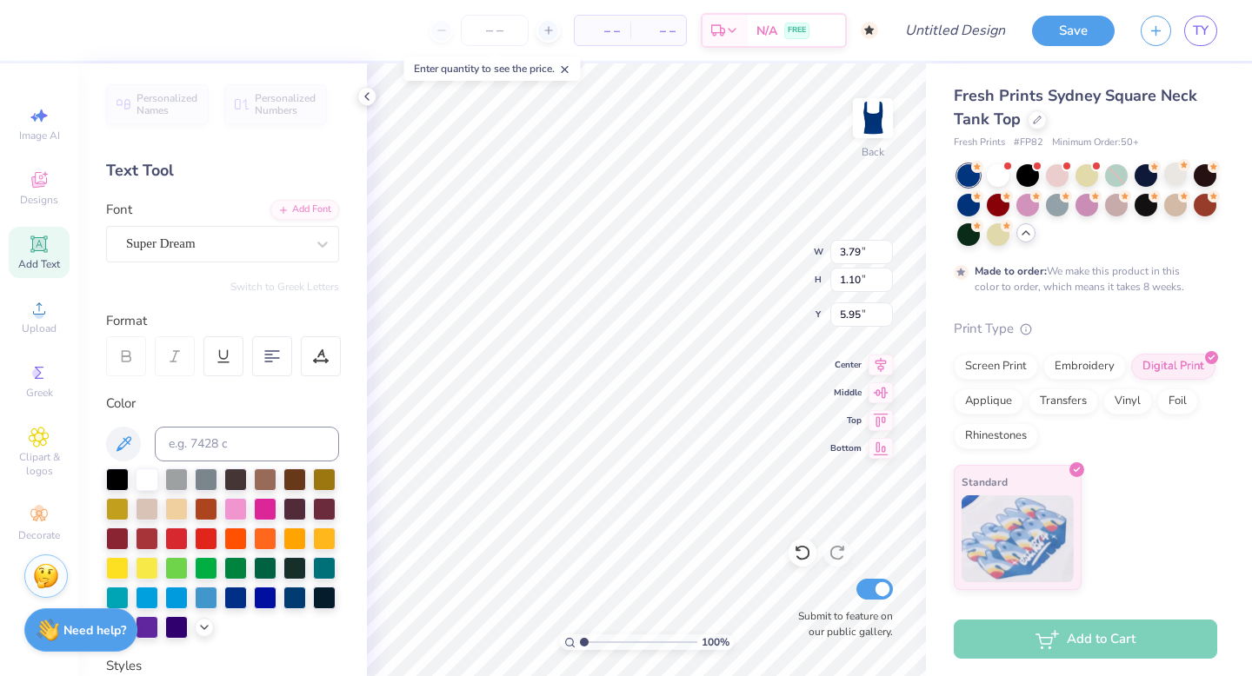
type textarea "EXT"
click at [47, 436] on icon at bounding box center [39, 437] width 20 height 21
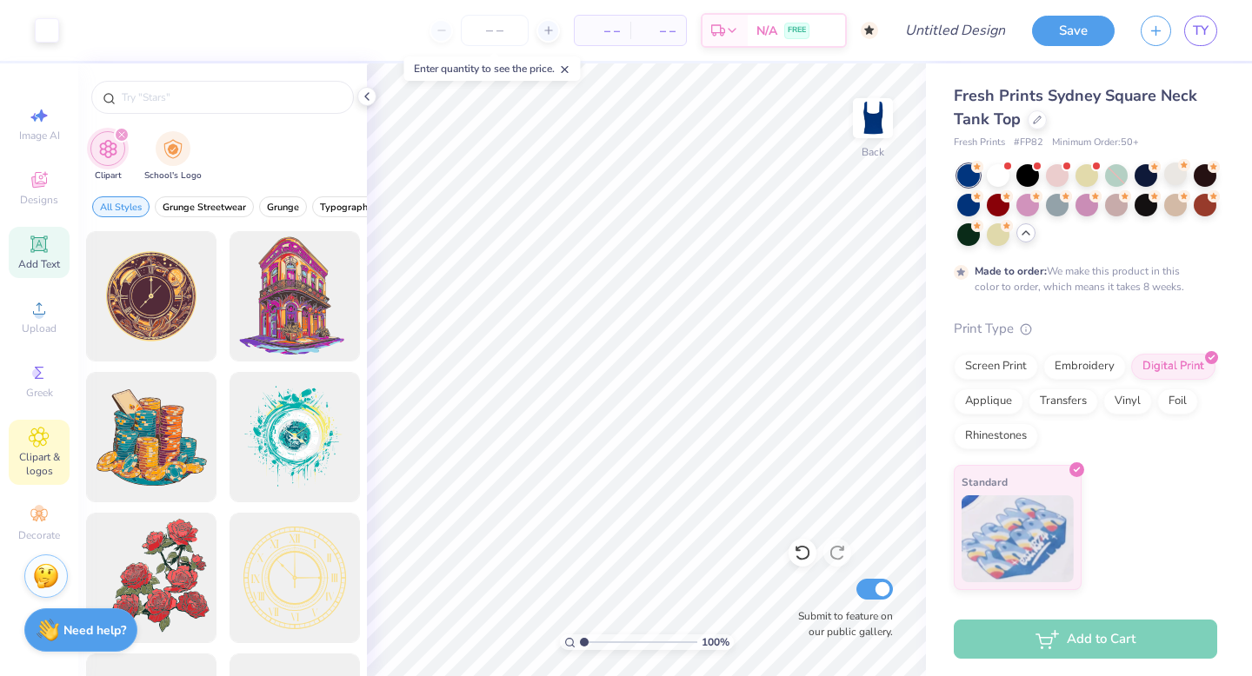
click at [53, 239] on div "Add Text" at bounding box center [39, 252] width 61 height 51
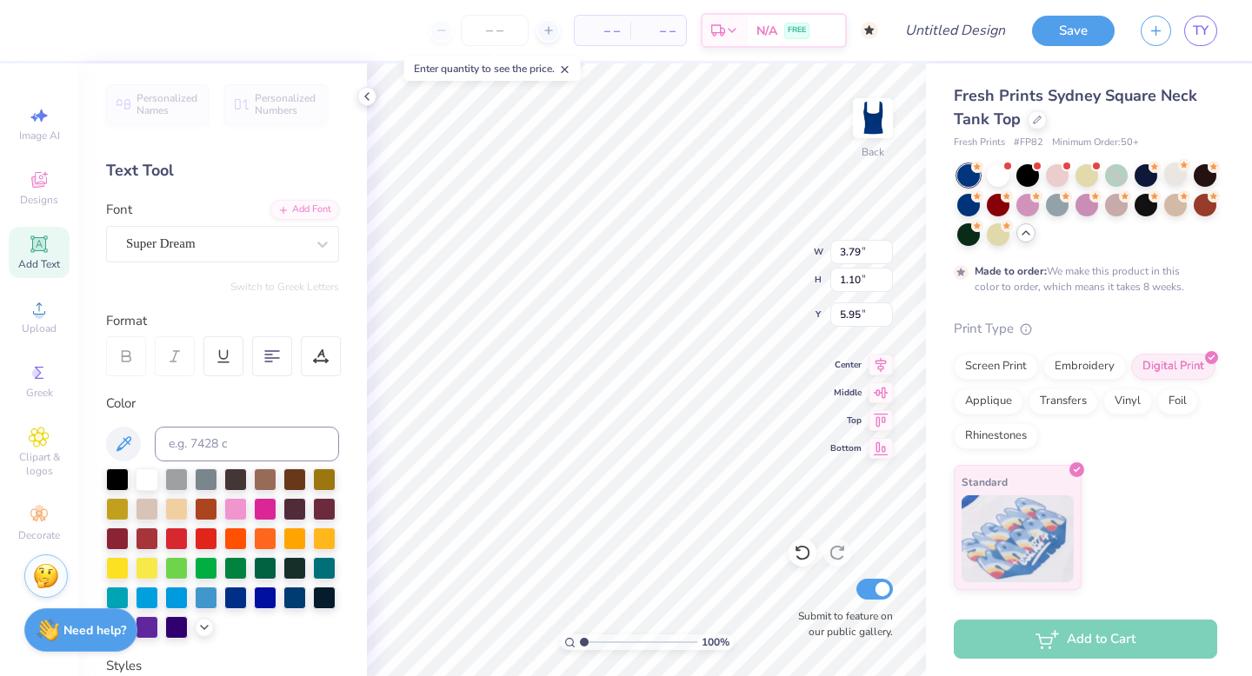
type textarea "NN"
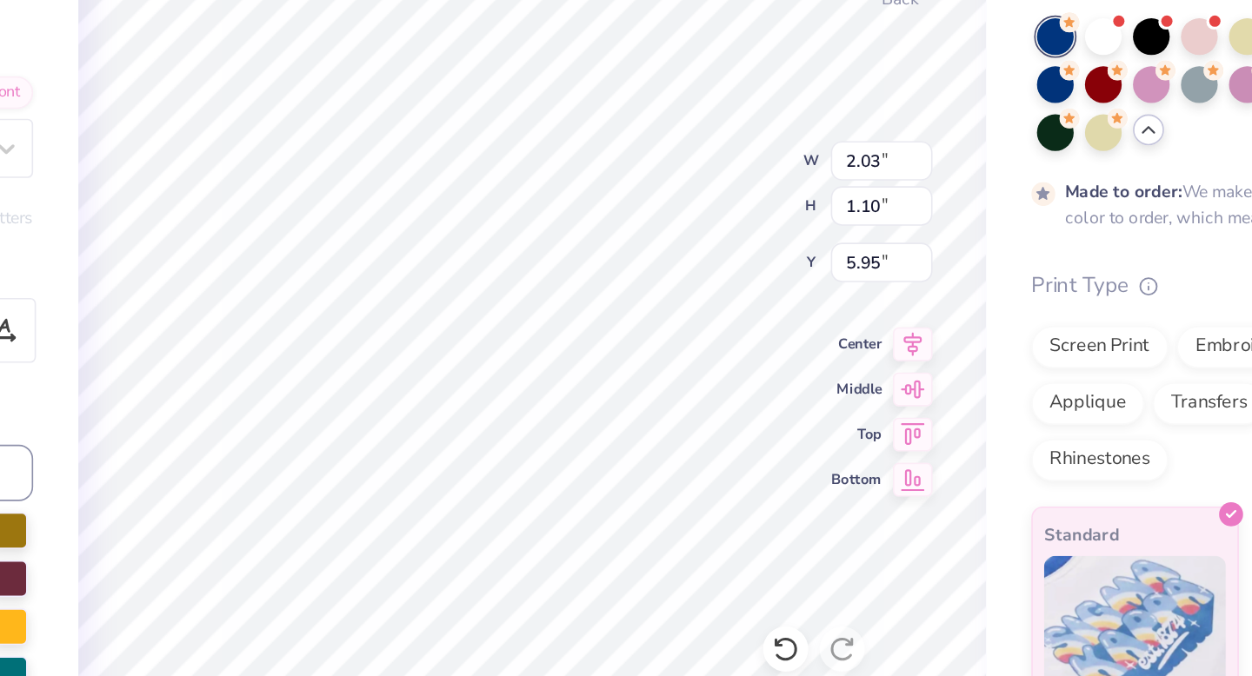
type input "2.09"
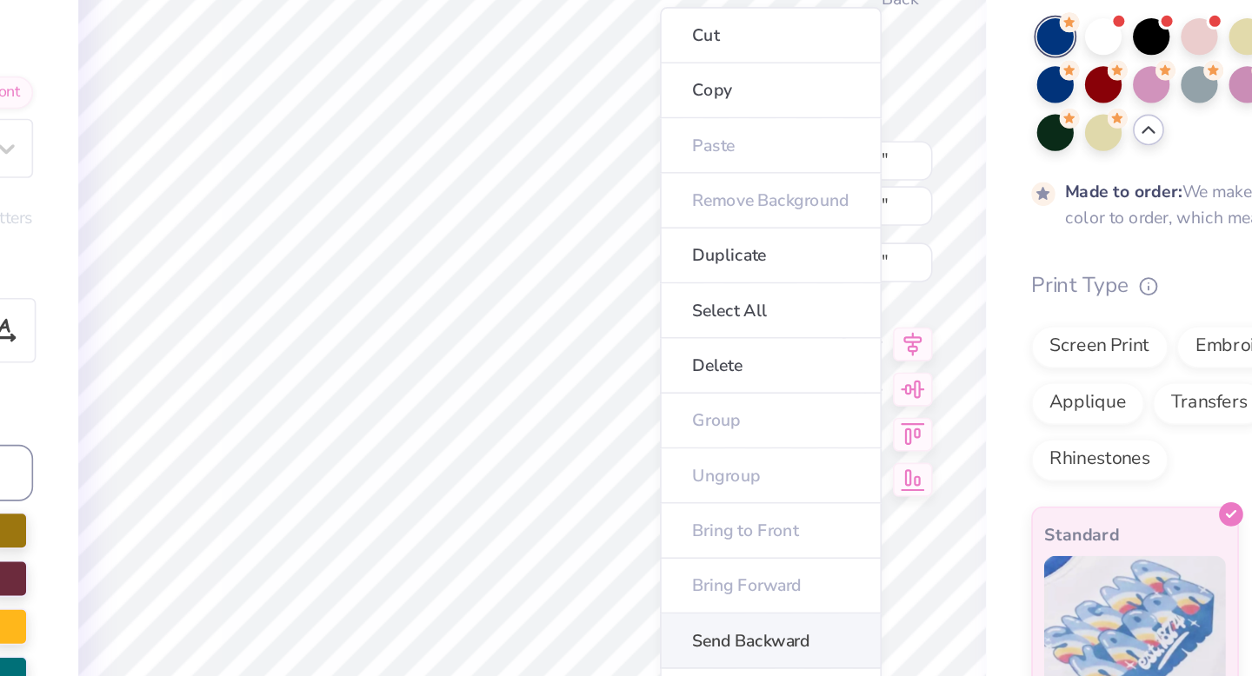
click at [783, 551] on li "Send Backward" at bounding box center [793, 548] width 136 height 34
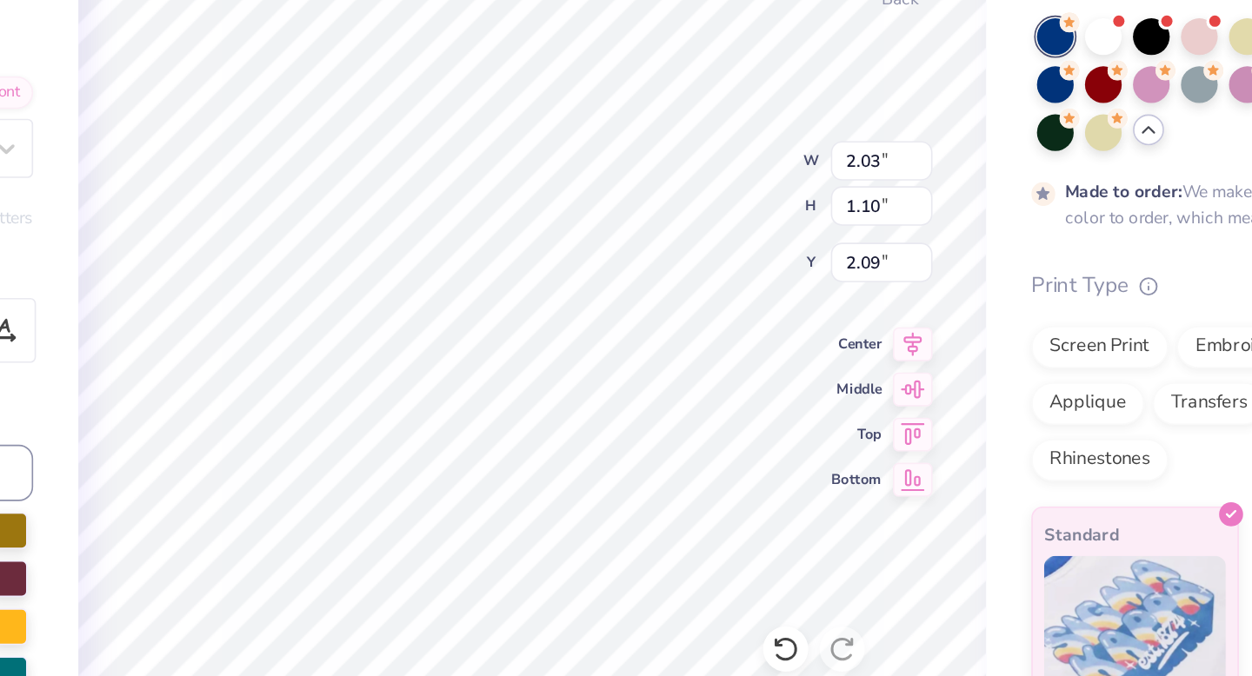
type input "1.11"
type input "0.60"
type input "2.58"
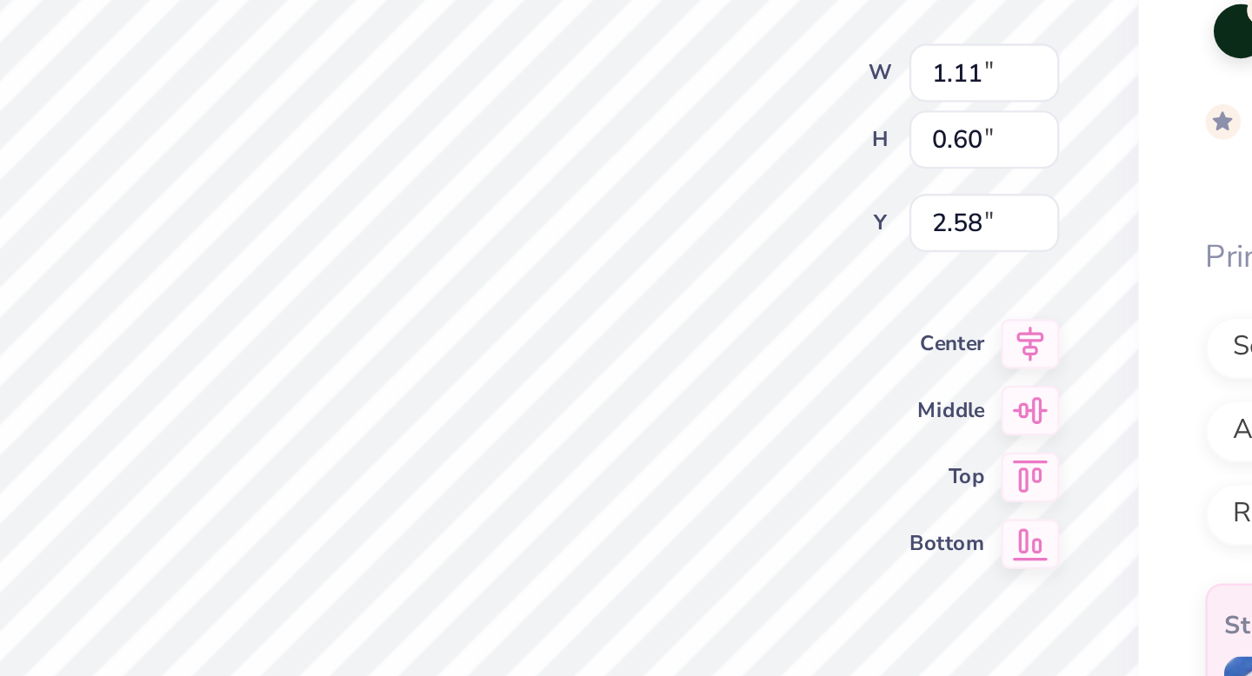
type input "3.53"
type input "4.02"
type input "3.18"
type input "1.11"
type input "0.60"
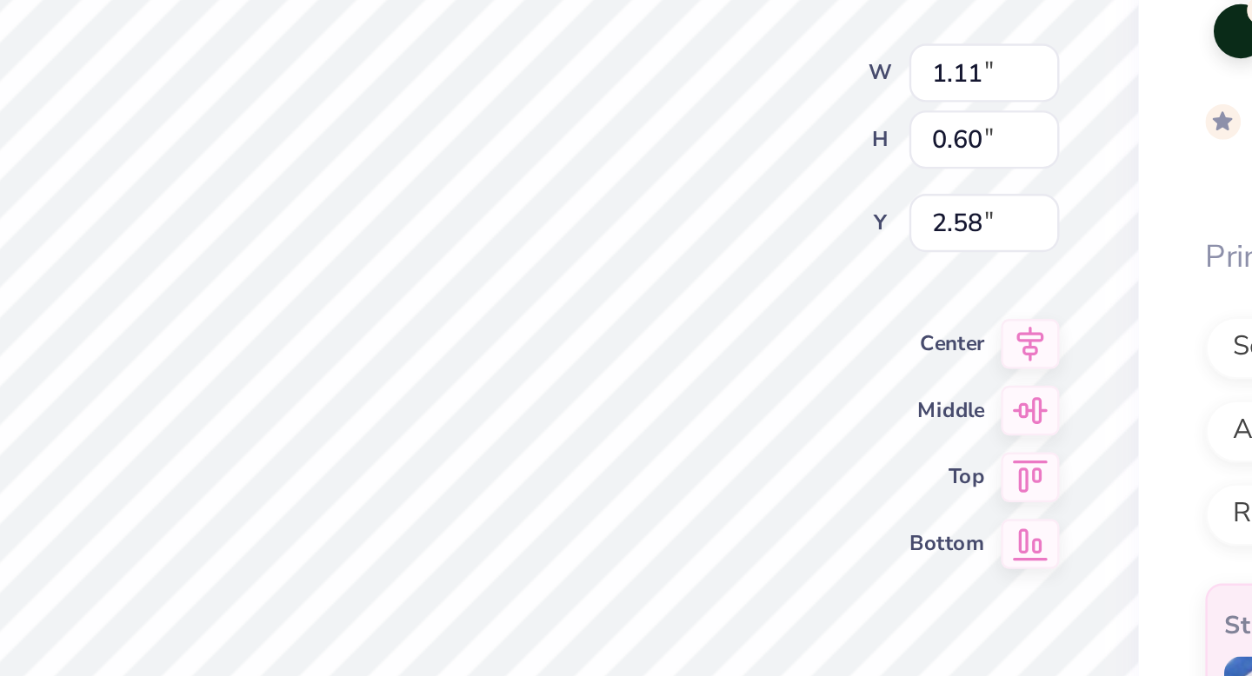
type input "2.70"
type input "3.53"
type input "4.02"
type input "2.48"
type input "3.00"
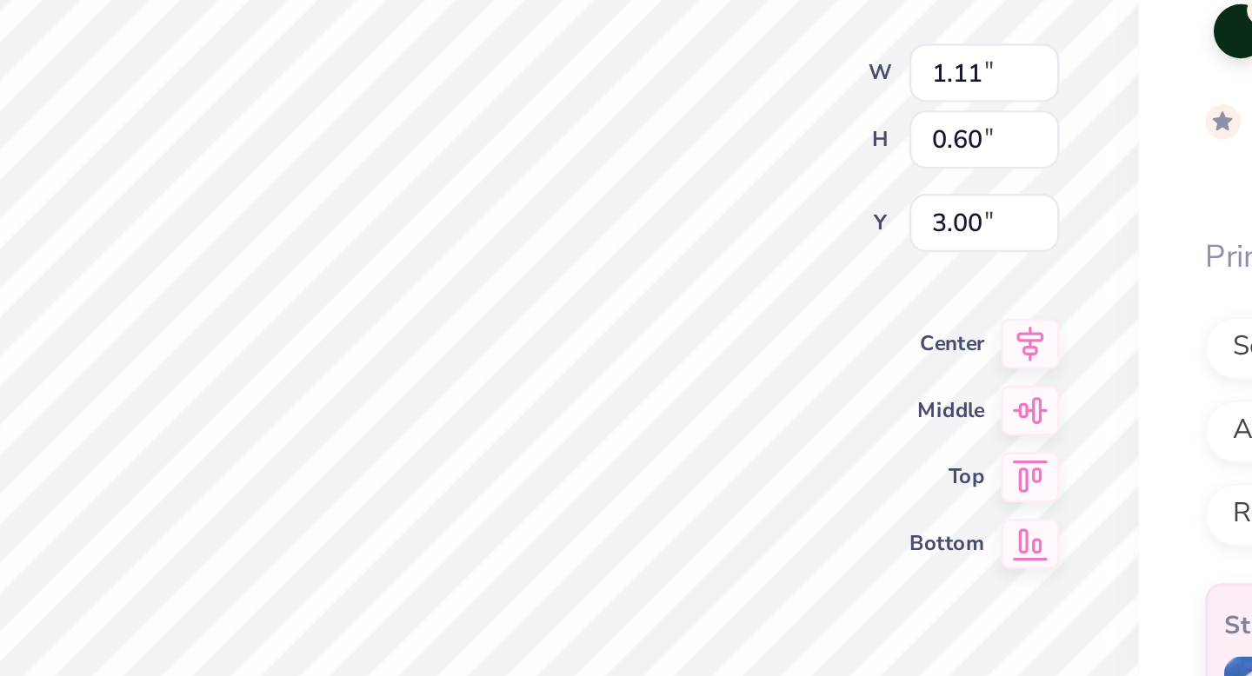
type input "1.11"
type input "0.60"
type input "2.70"
